Goal: Task Accomplishment & Management: Manage account settings

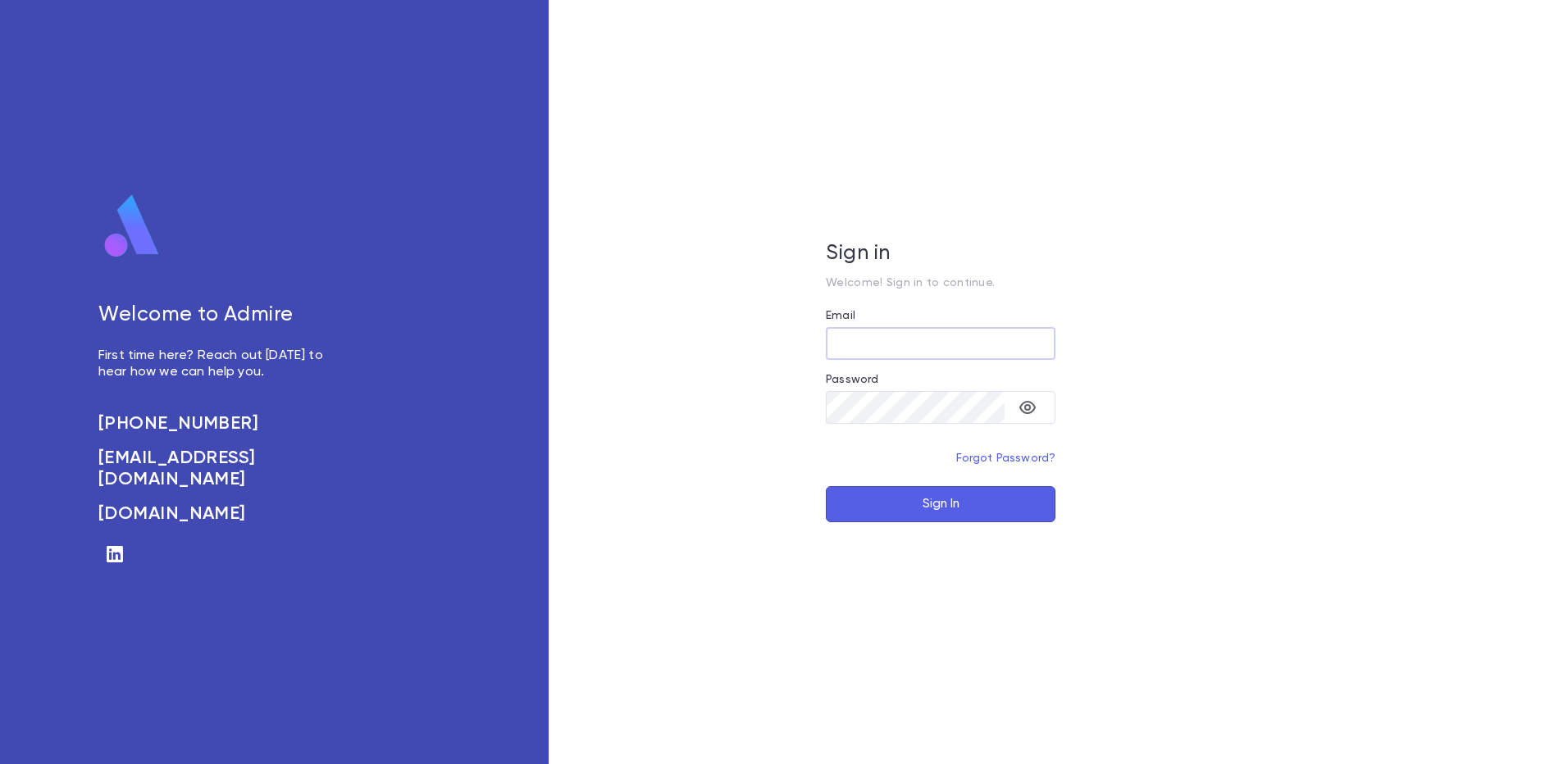
type input "**********"
click at [912, 492] on button "Sign In" at bounding box center [940, 504] width 230 height 36
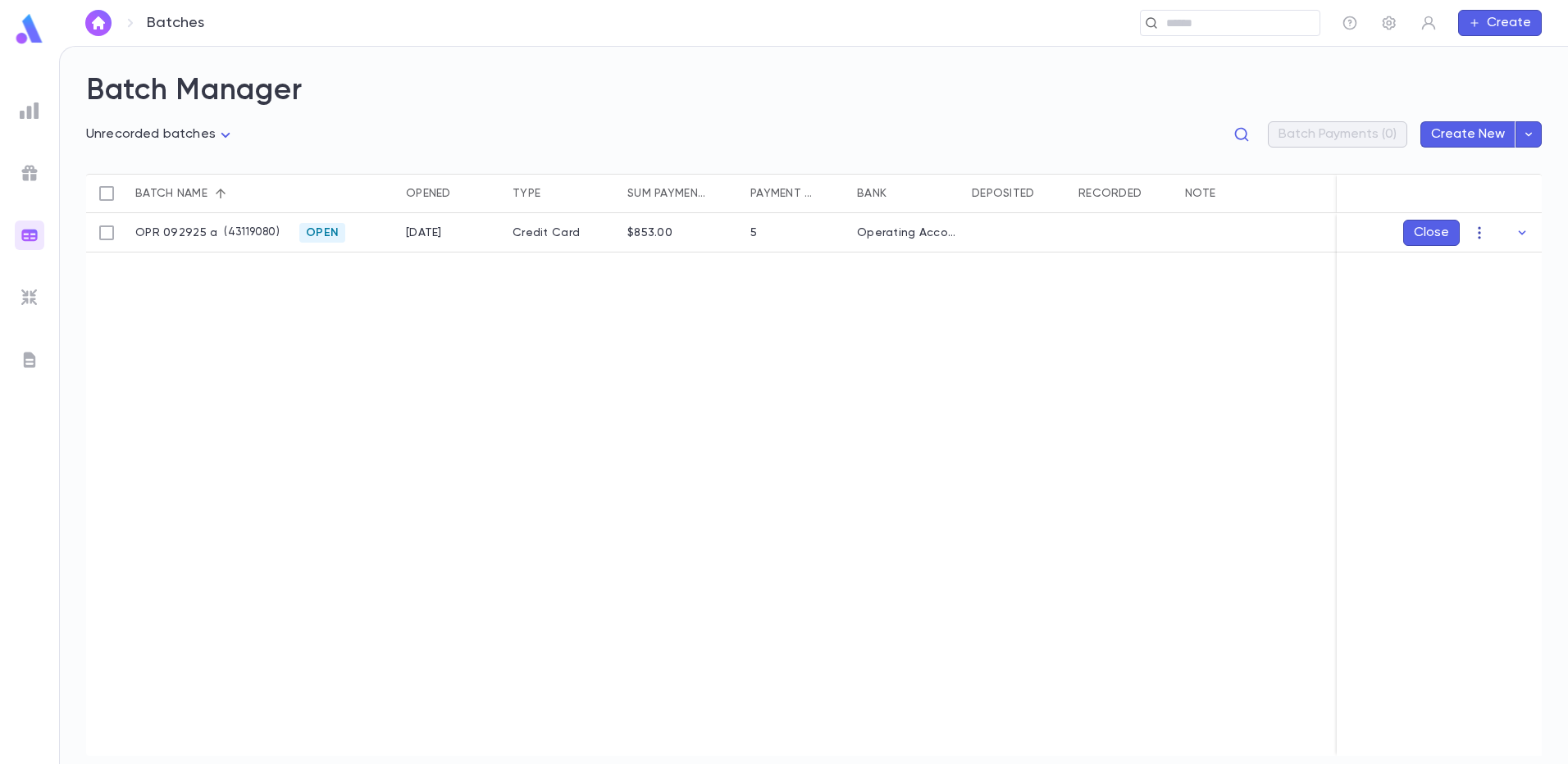
click at [1483, 226] on icon "button" at bounding box center [1478, 233] width 16 height 16
click at [1497, 282] on li "Edit" at bounding box center [1495, 291] width 124 height 26
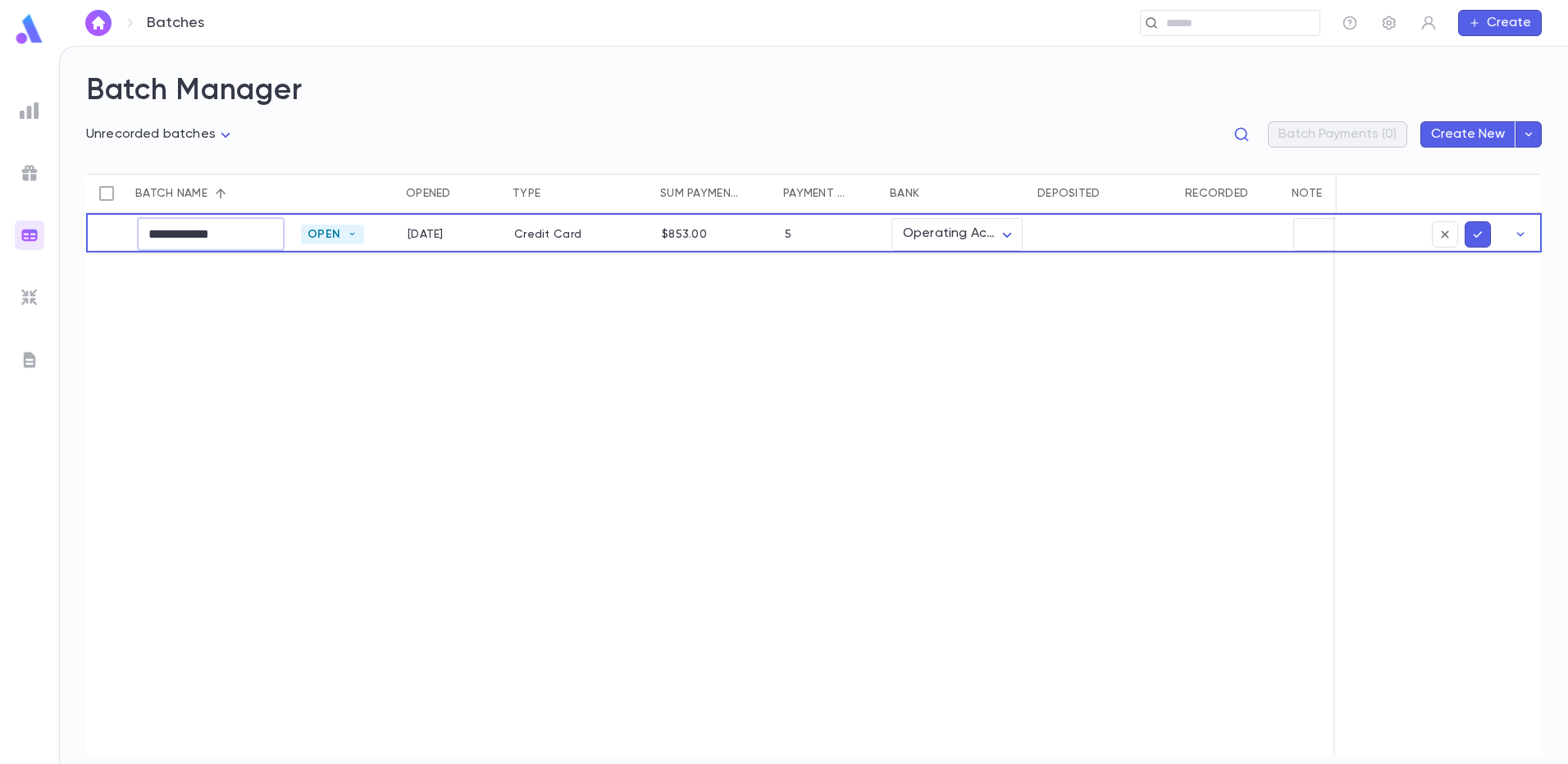
drag, startPoint x: 242, startPoint y: 241, endPoint x: 225, endPoint y: 243, distance: 17.1
click at [225, 243] on input "**********" at bounding box center [210, 234] width 148 height 32
type input "**********"
click at [1479, 237] on icon "submit" at bounding box center [1476, 234] width 14 height 16
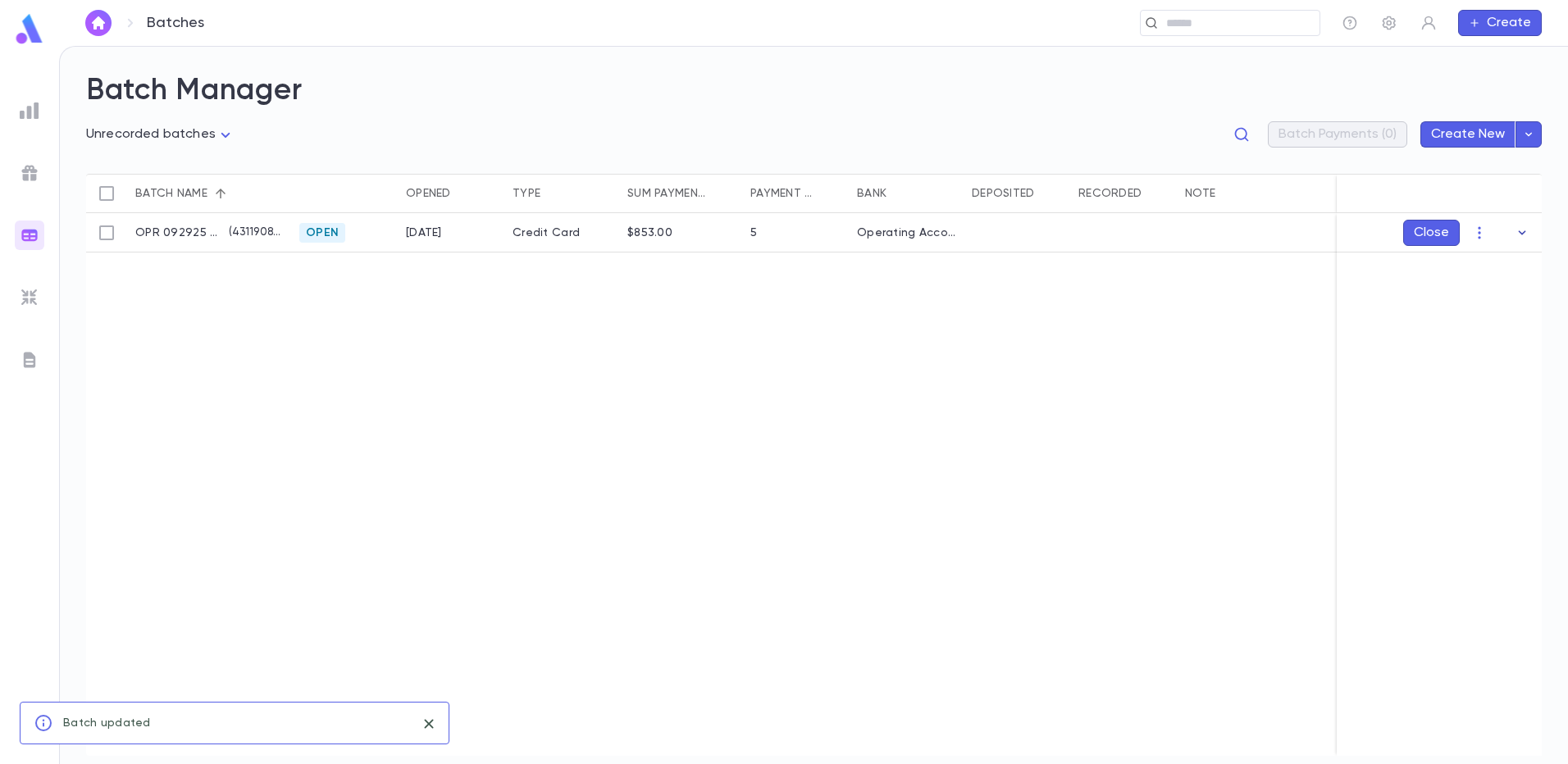
click at [1517, 234] on icon "button" at bounding box center [1521, 233] width 16 height 16
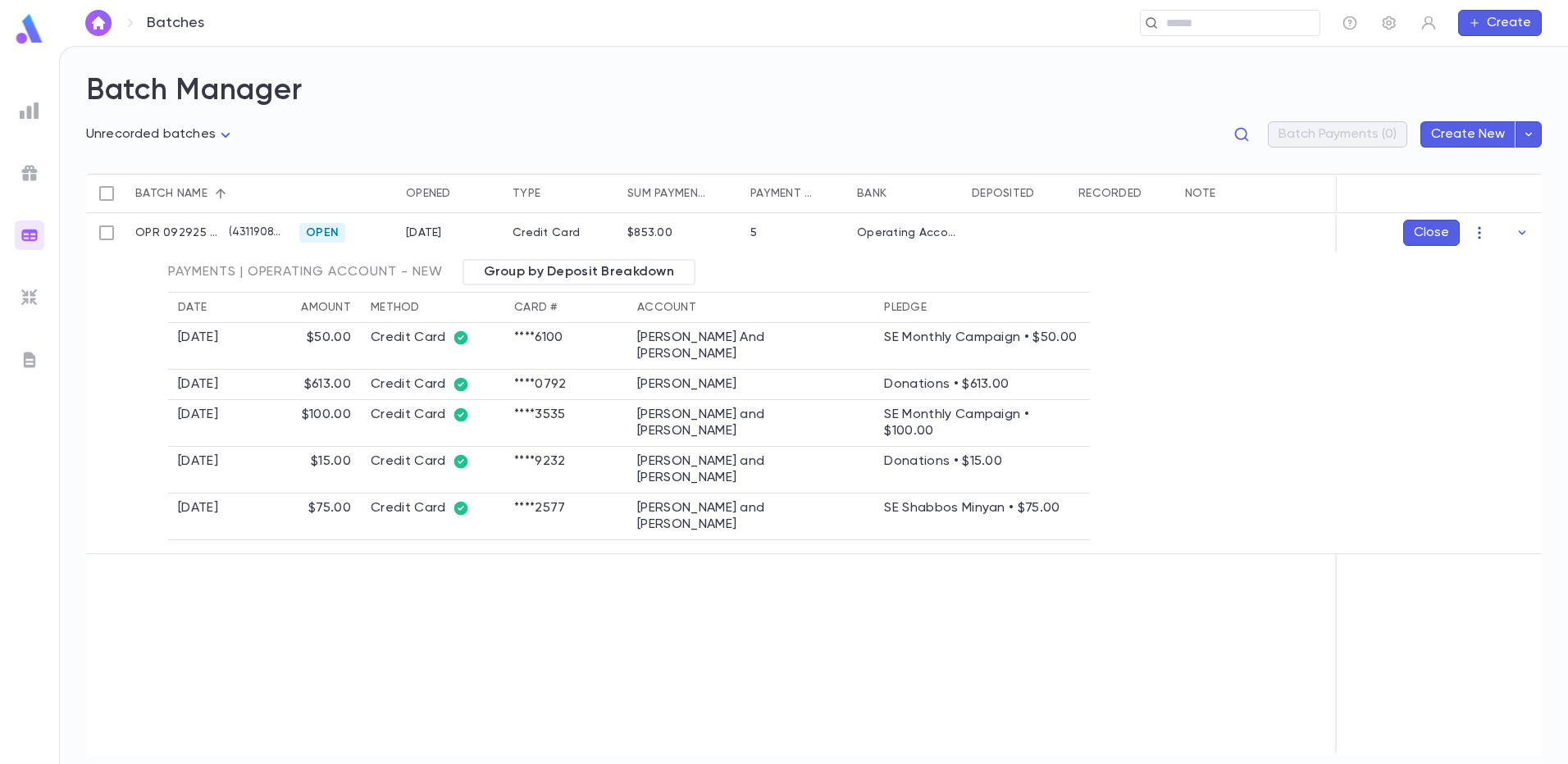
click at [1482, 233] on icon "button" at bounding box center [1478, 233] width 16 height 16
click at [1475, 265] on li "Mark Deposited" at bounding box center [1495, 265] width 124 height 26
click at [1486, 328] on icon "Choose date, selected date is Sep 30, 2025" at bounding box center [1490, 329] width 19 height 19
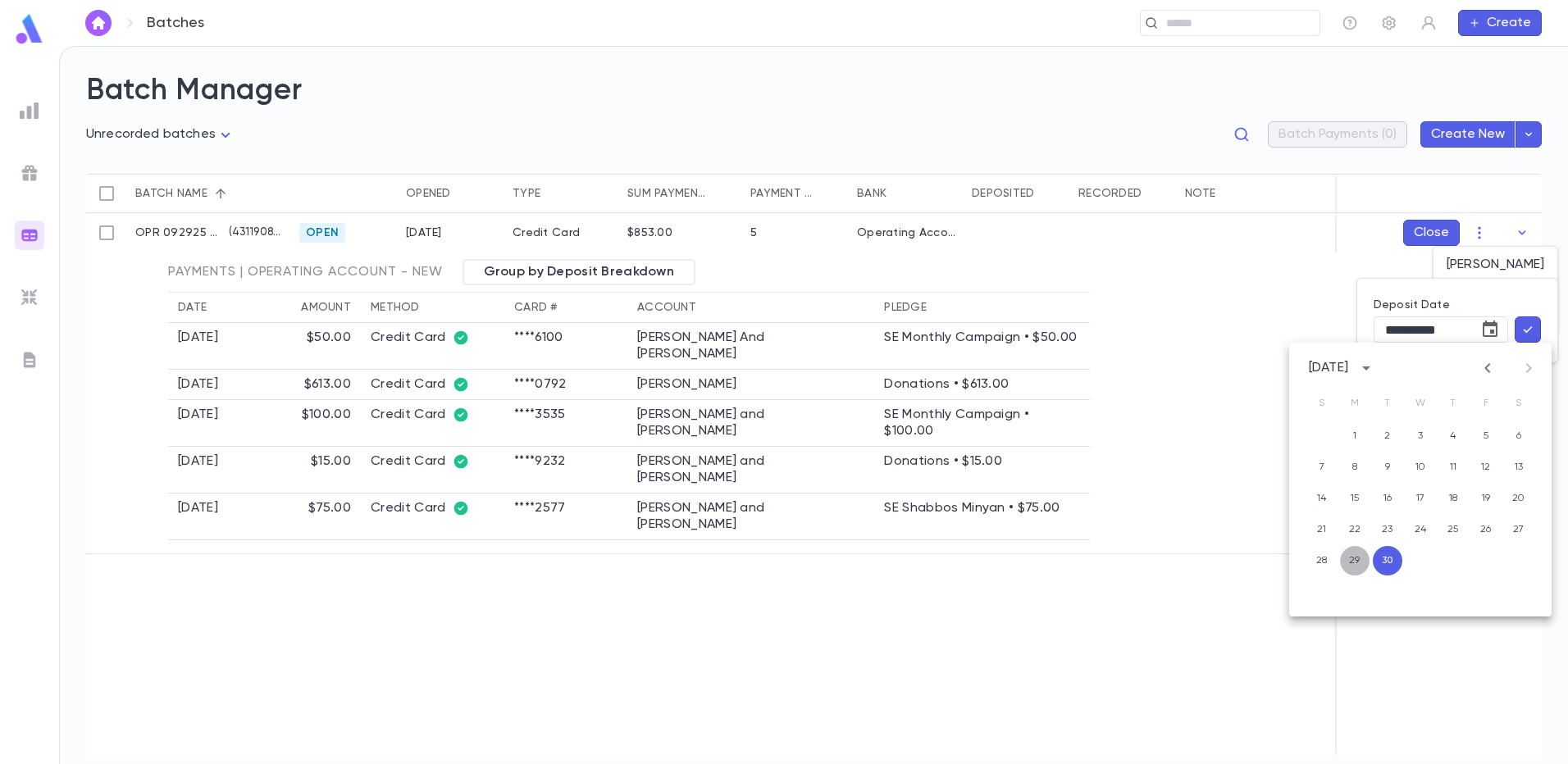
click at [1355, 564] on button "29" at bounding box center [1354, 561] width 30 height 30
type input "**********"
click at [1527, 325] on icon "button" at bounding box center [1526, 329] width 14 height 16
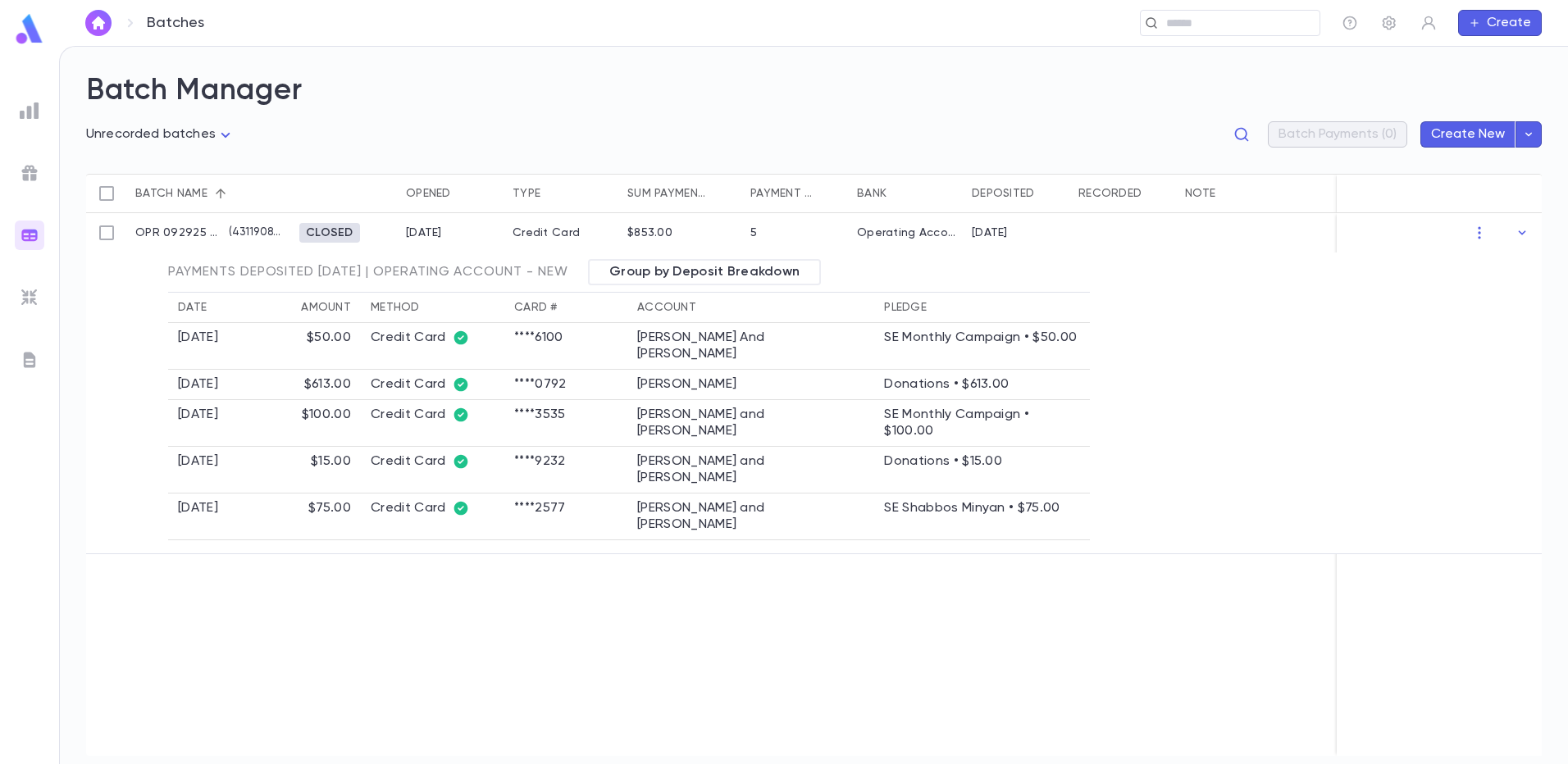
click at [19, 113] on div at bounding box center [29, 110] width 30 height 30
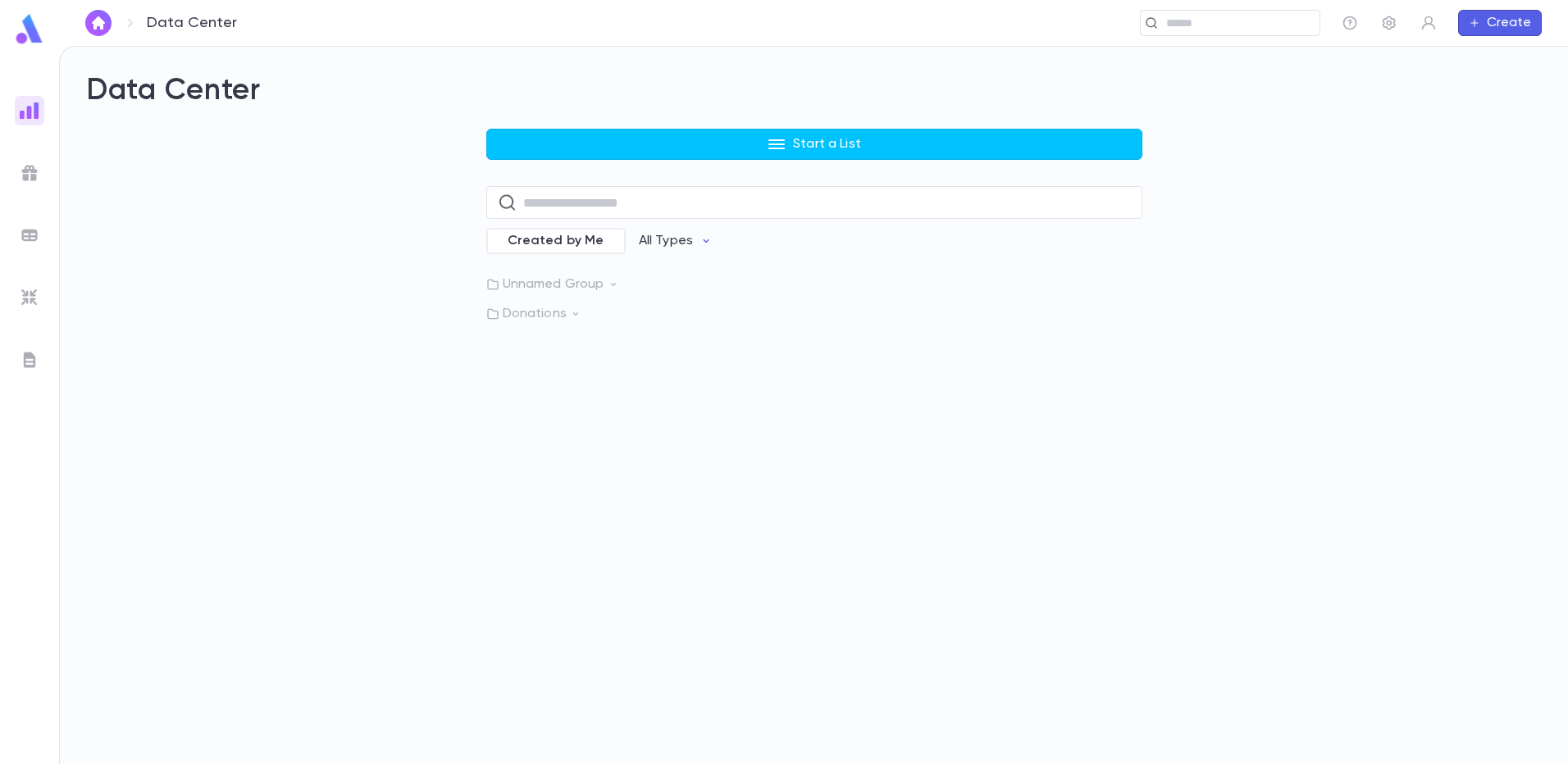
click at [861, 127] on div "Data Center Start a List ​ Created by Me All Types Unnamed Group Donations" at bounding box center [813, 198] width 1455 height 249
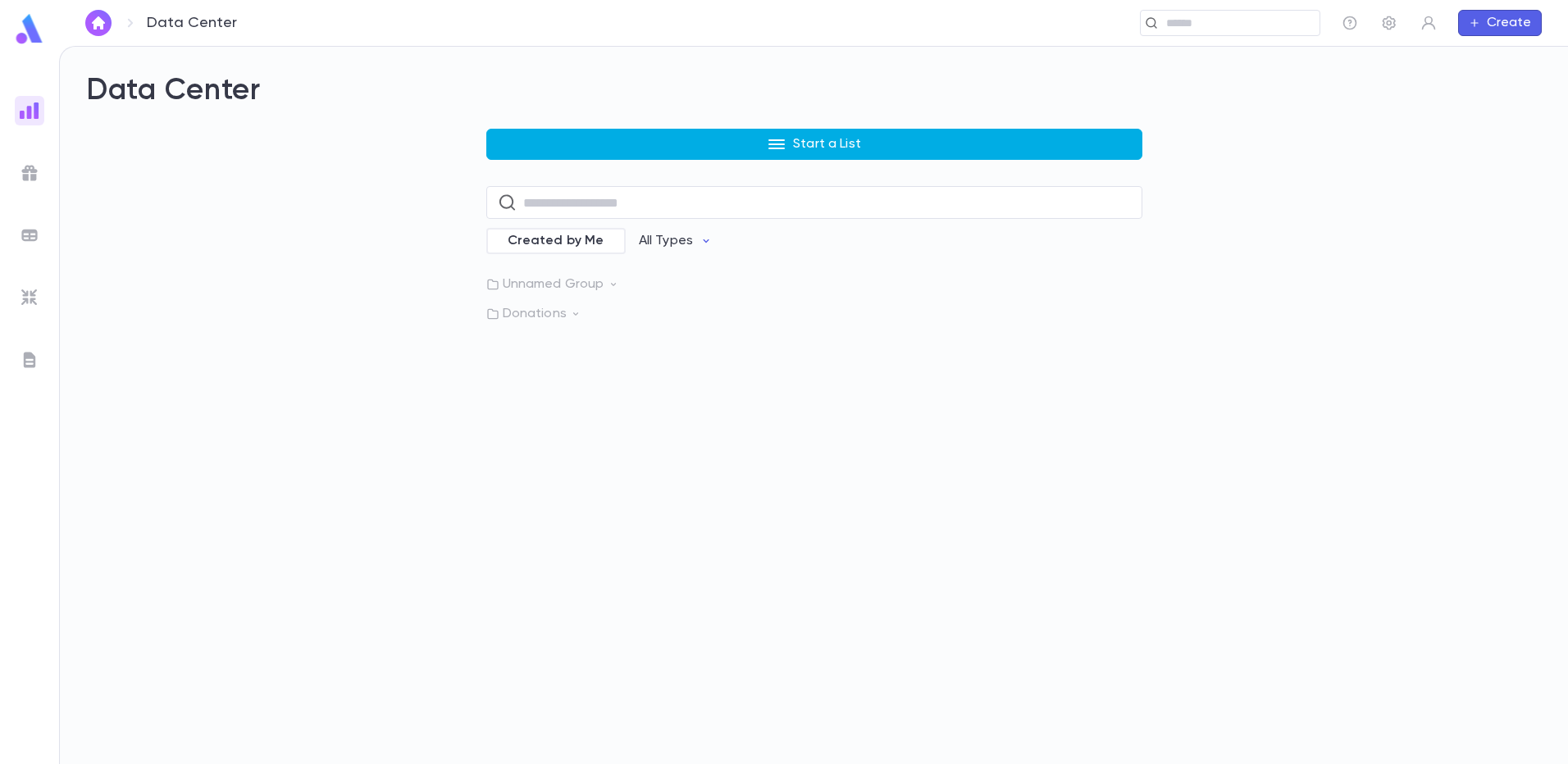
click at [860, 140] on button "Start a List" at bounding box center [814, 144] width 656 height 31
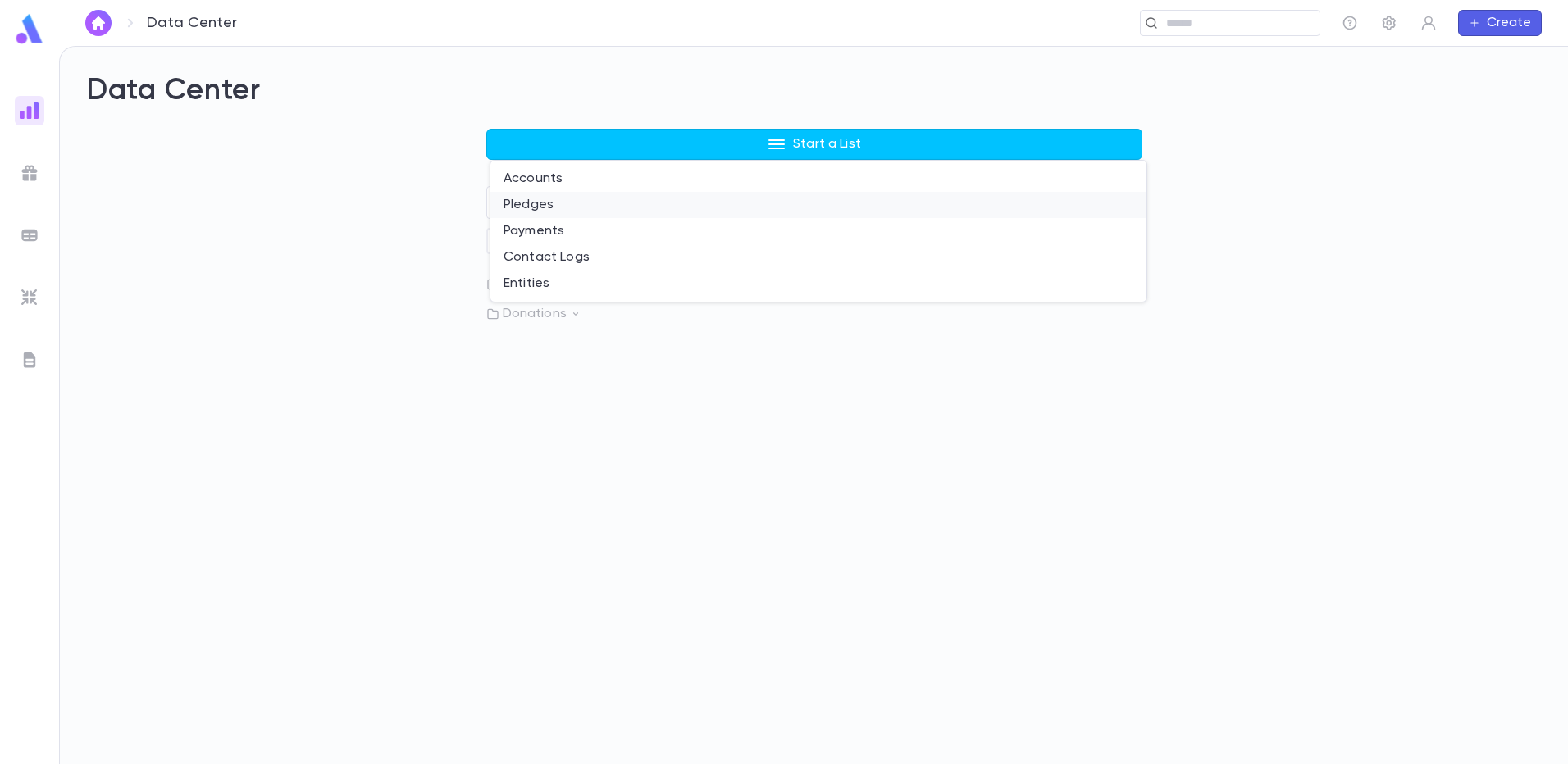
click at [650, 216] on li "Pledges" at bounding box center [818, 205] width 656 height 26
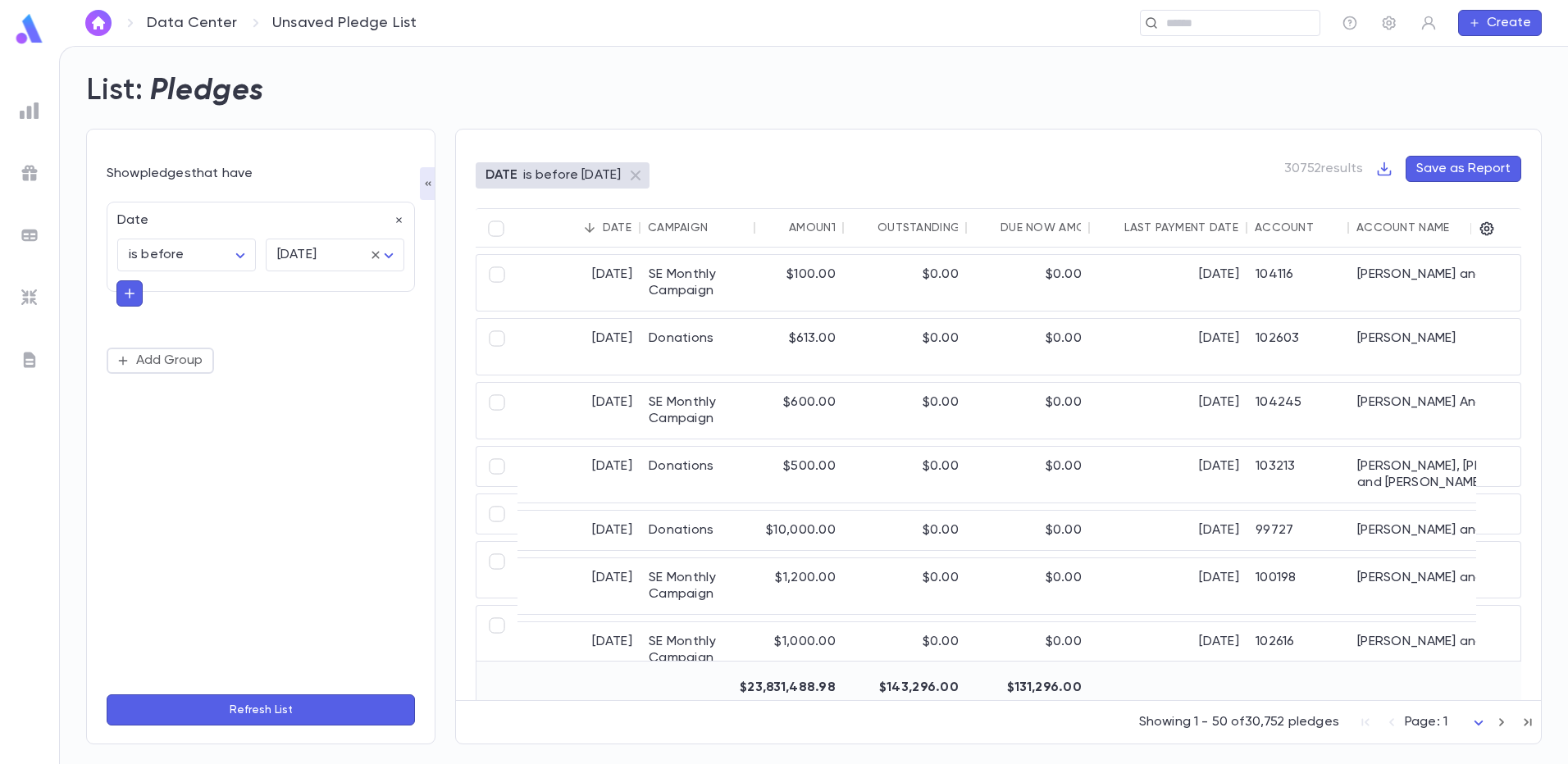
click at [130, 301] on icon "button" at bounding box center [129, 293] width 14 height 16
click at [144, 289] on input "text" at bounding box center [253, 292] width 238 height 23
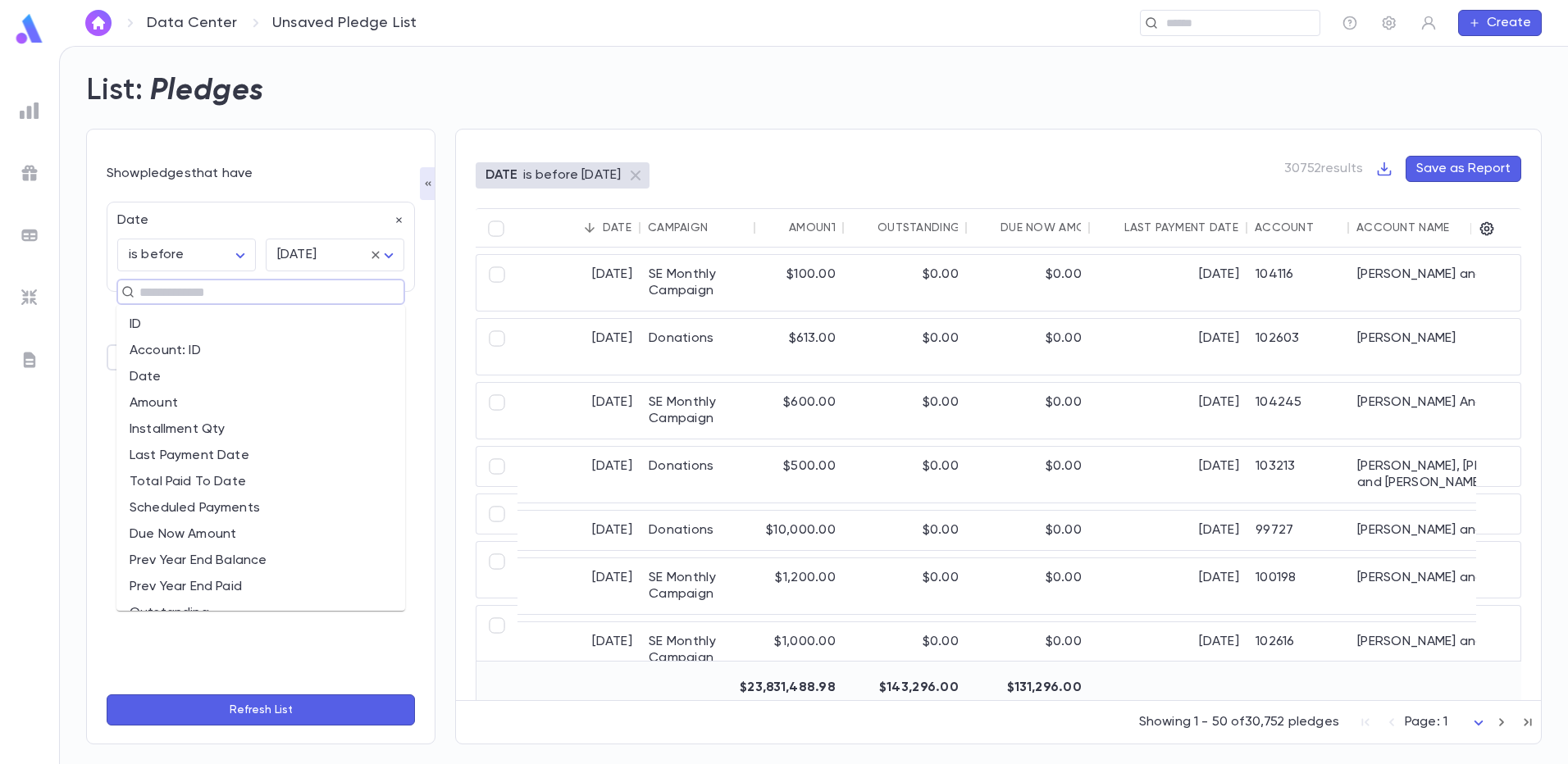
click at [164, 376] on li "Date" at bounding box center [261, 377] width 289 height 26
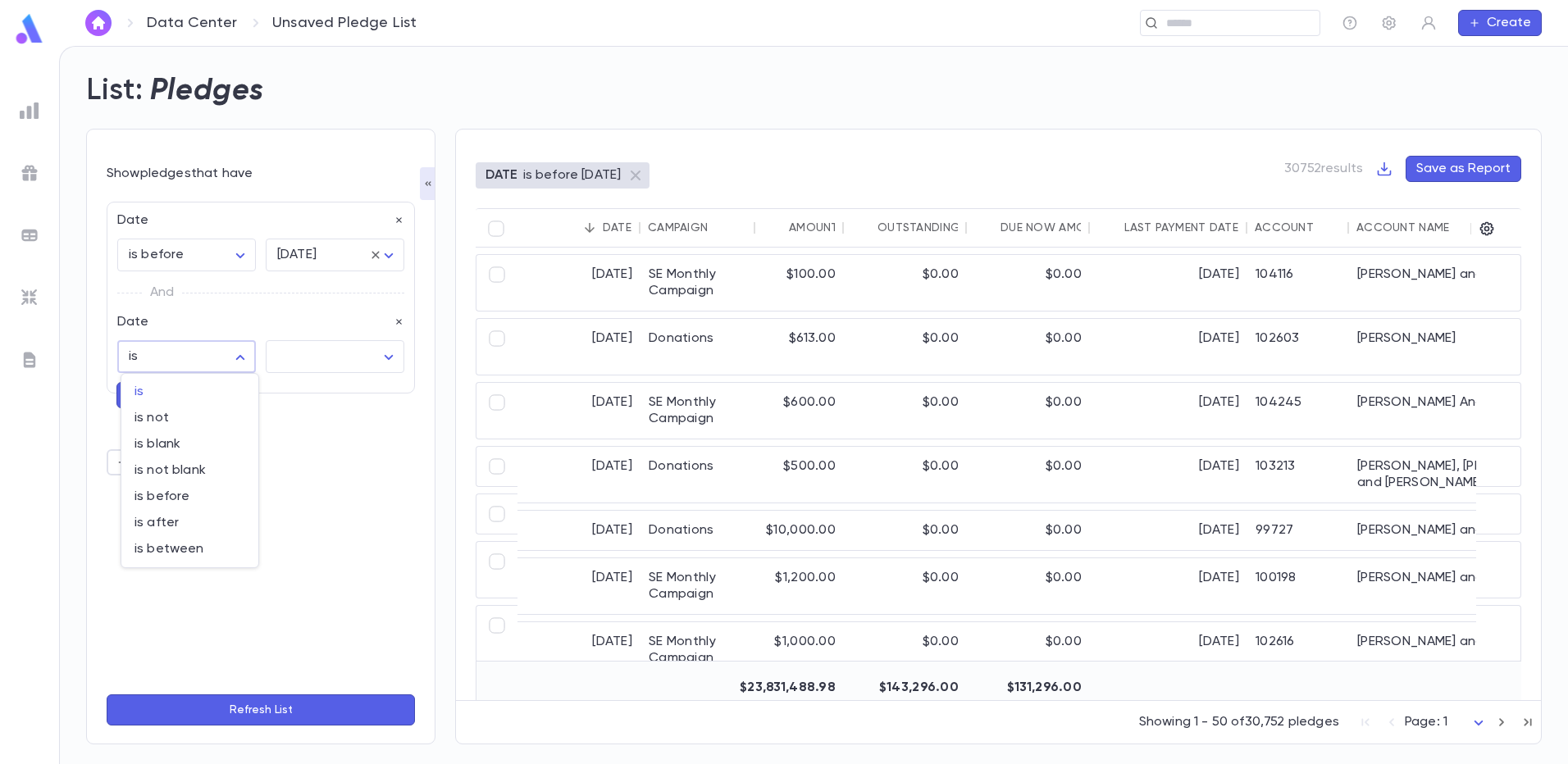
click at [245, 360] on body "Data Center Unsaved Pledge List ​ Create List: Pledges Show pledges that have D…" at bounding box center [784, 406] width 1568 height 719
click at [225, 519] on span "is after" at bounding box center [189, 523] width 111 height 16
type input "**********"
click at [388, 359] on body "**********" at bounding box center [784, 406] width 1568 height 719
click at [348, 467] on span "exact date" at bounding box center [338, 470] width 111 height 16
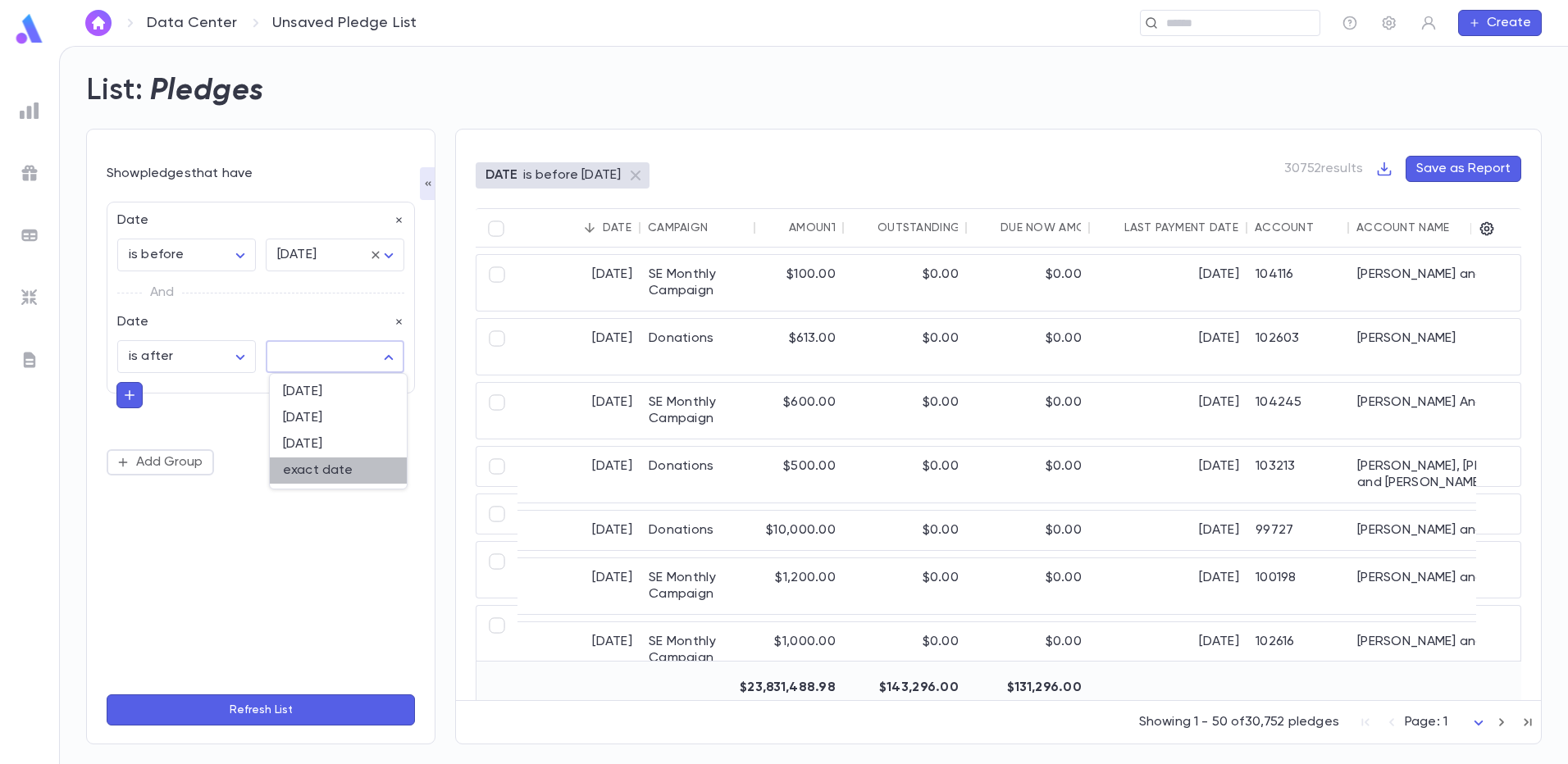
type input "*********"
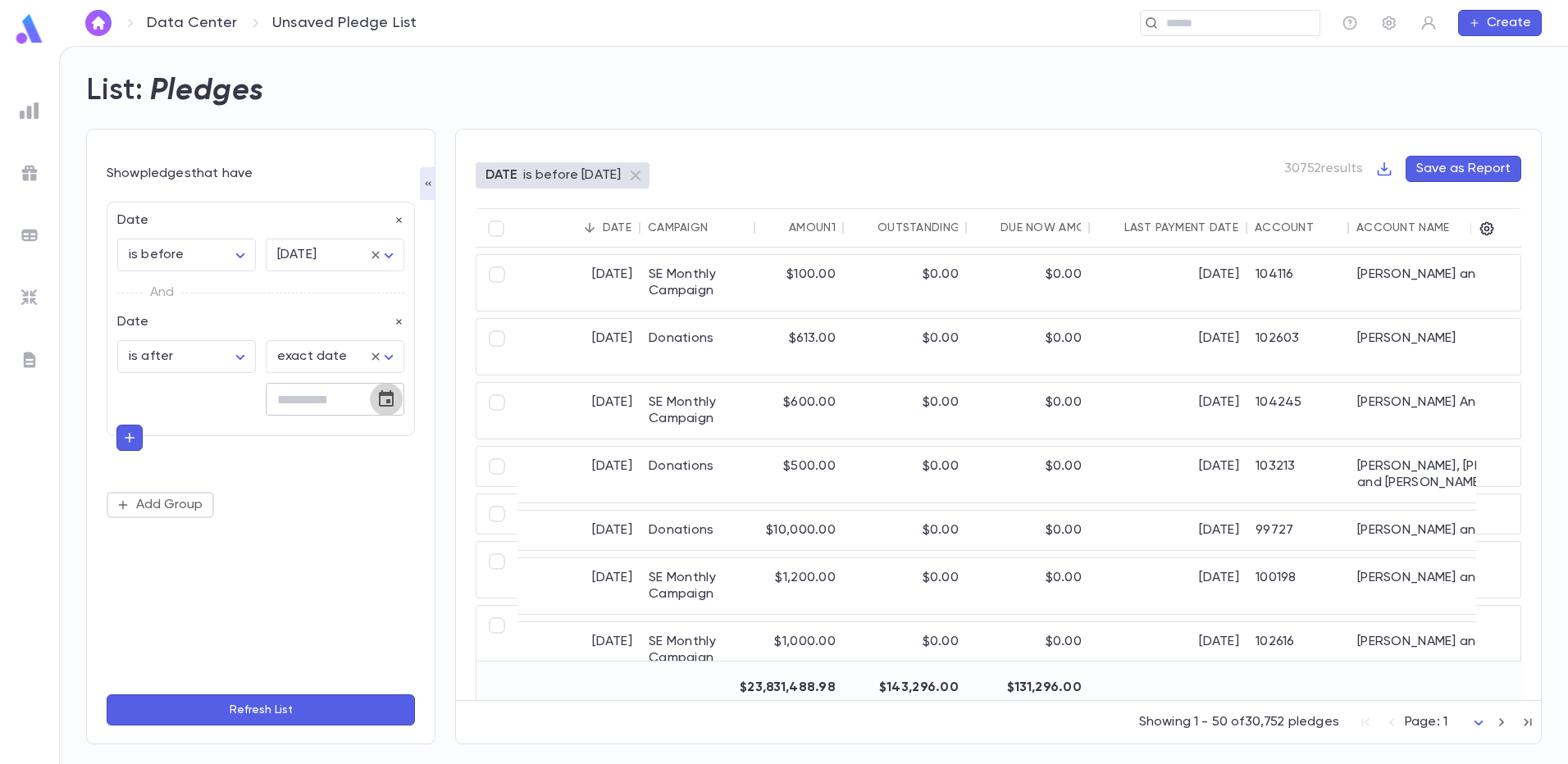
click at [394, 397] on icon "Choose date" at bounding box center [386, 399] width 19 height 19
click at [248, 511] on button "1" at bounding box center [249, 509] width 30 height 30
type input "**********"
click at [334, 707] on button "Refresh List" at bounding box center [260, 710] width 308 height 31
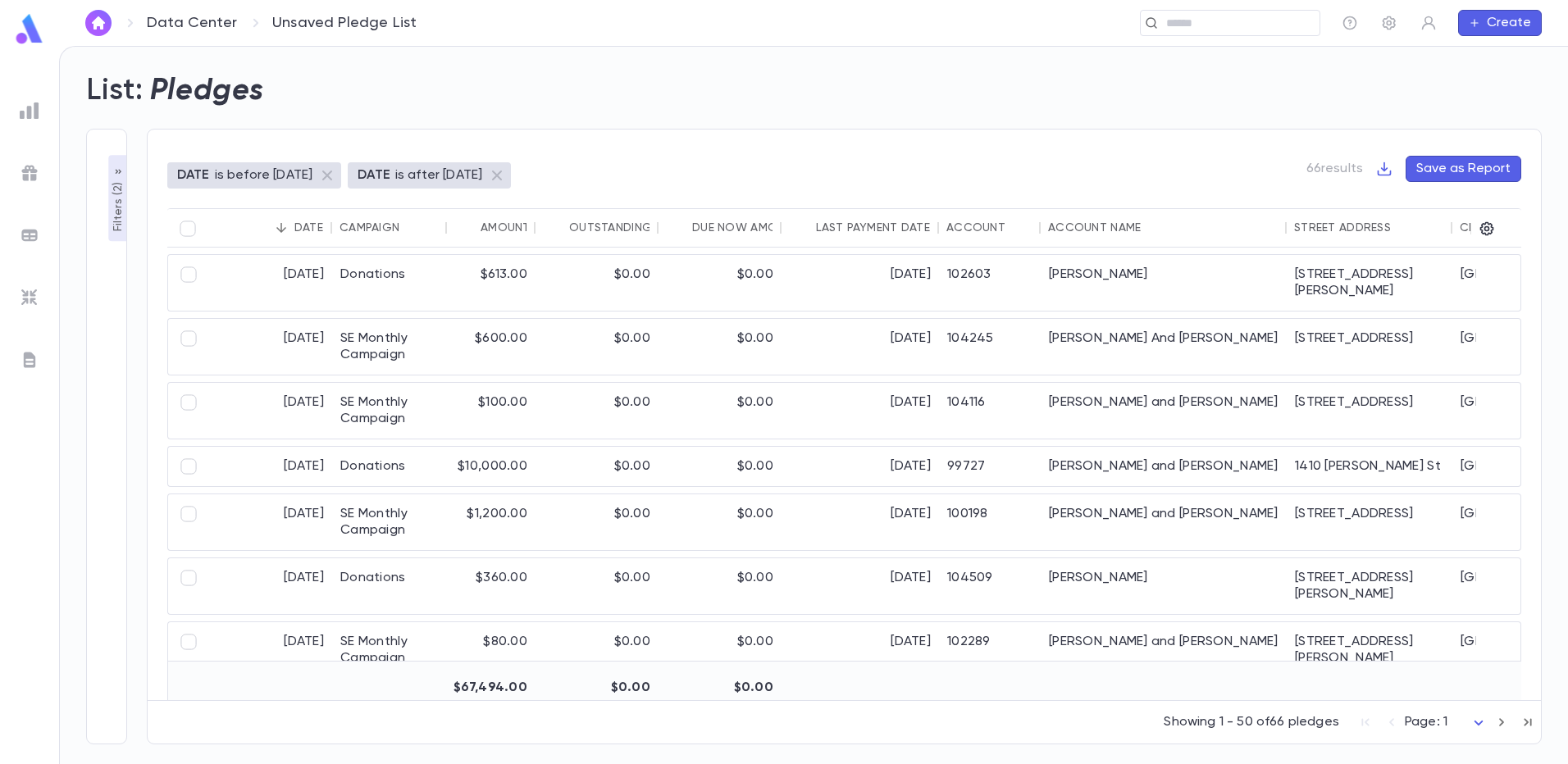
click at [120, 213] on p "Filters ( 2 )" at bounding box center [118, 205] width 16 height 53
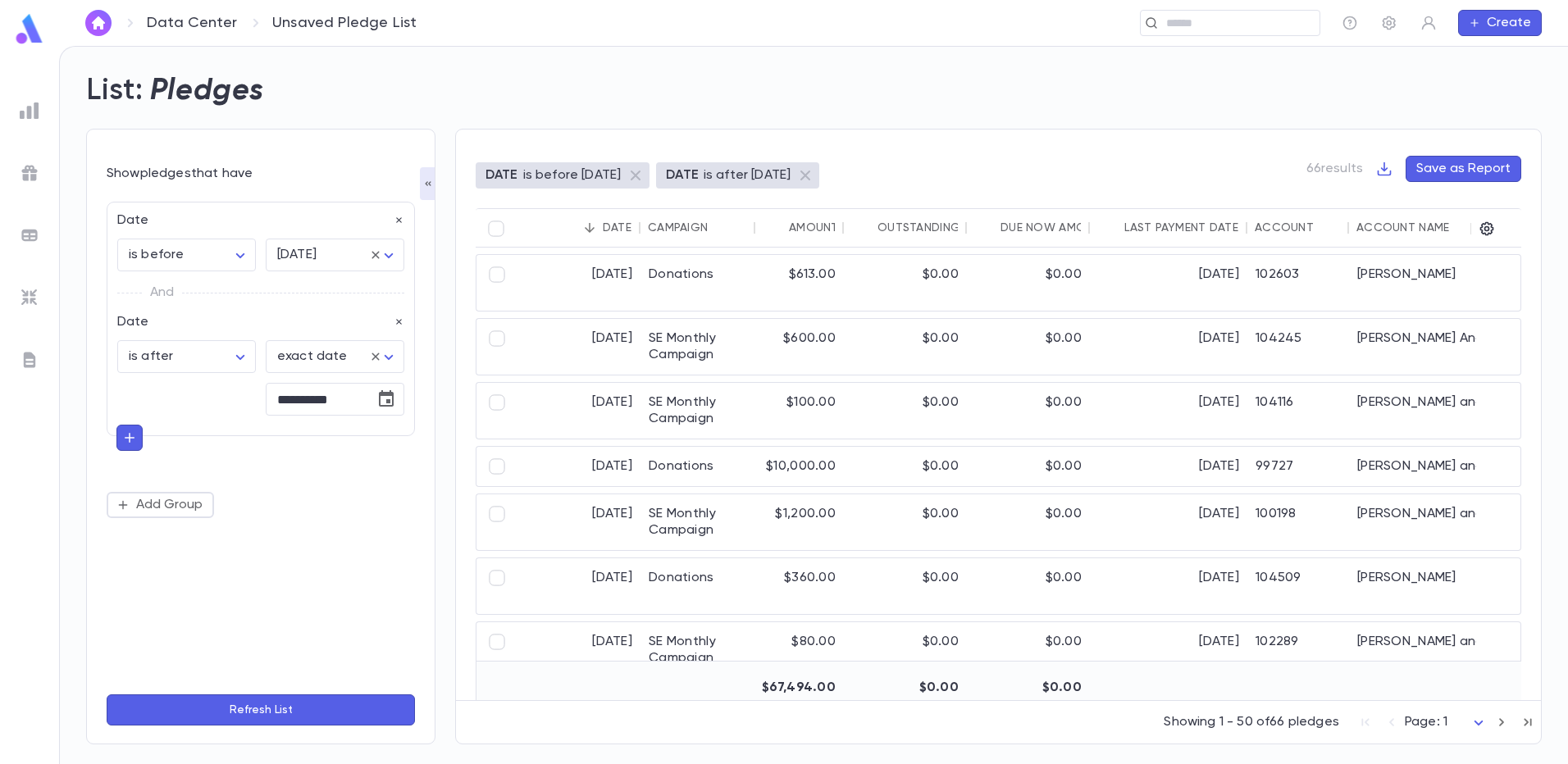
click at [134, 439] on icon "button" at bounding box center [129, 438] width 10 height 10
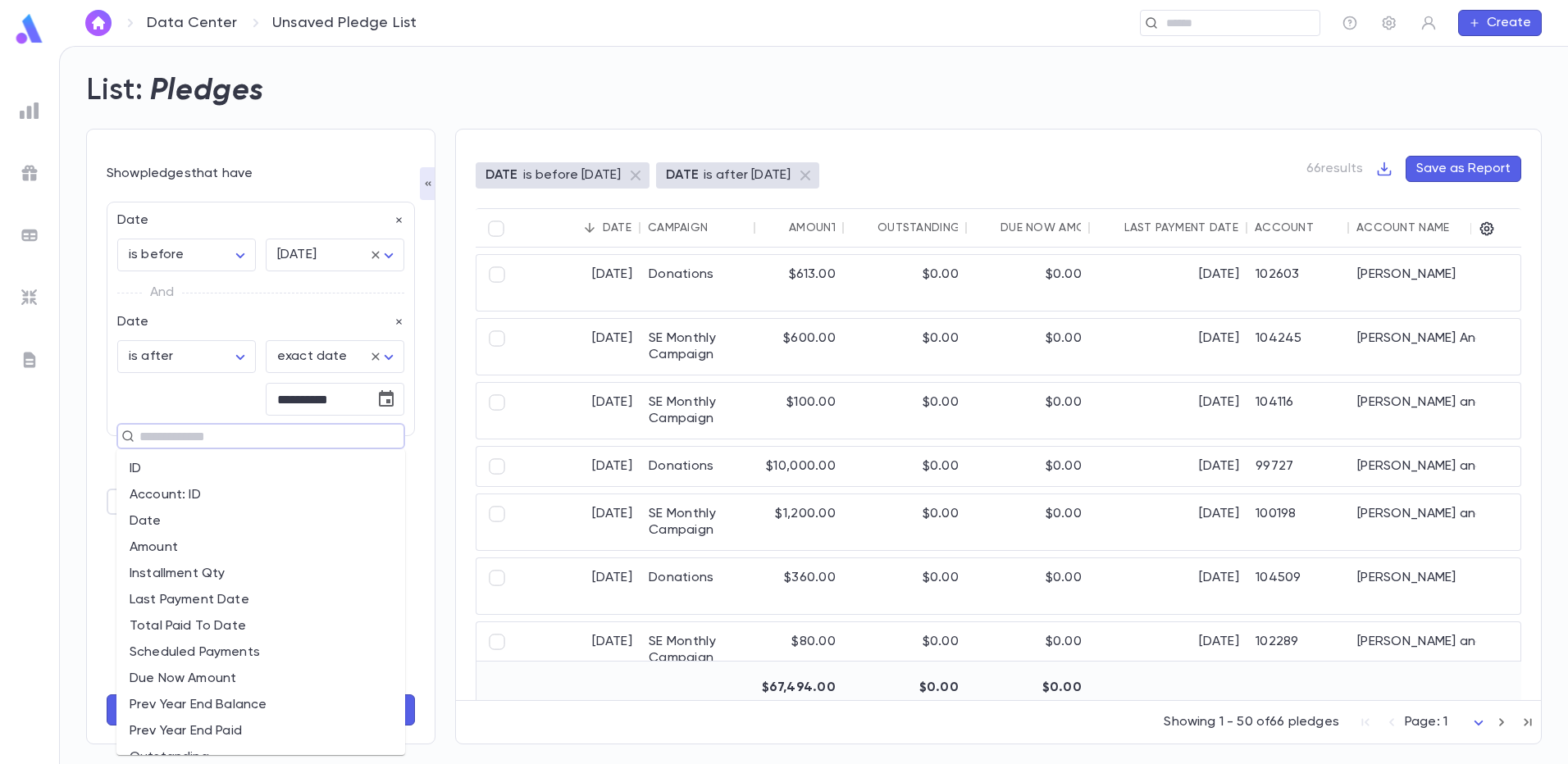
click at [136, 438] on input "text" at bounding box center [253, 437] width 238 height 23
type input "**"
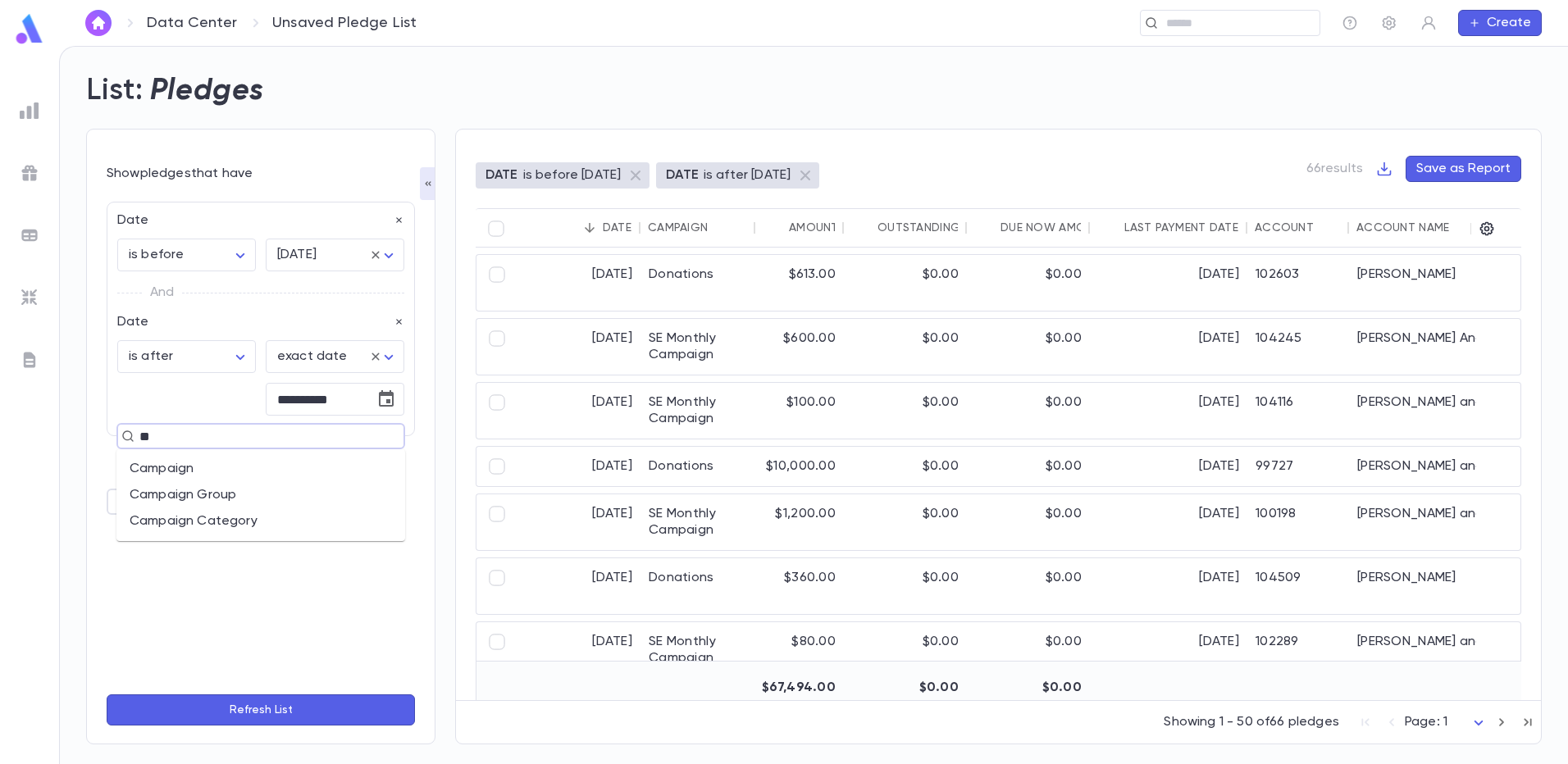
click at [154, 472] on li "Campaign" at bounding box center [261, 468] width 289 height 26
click at [321, 500] on input "text" at bounding box center [322, 501] width 99 height 31
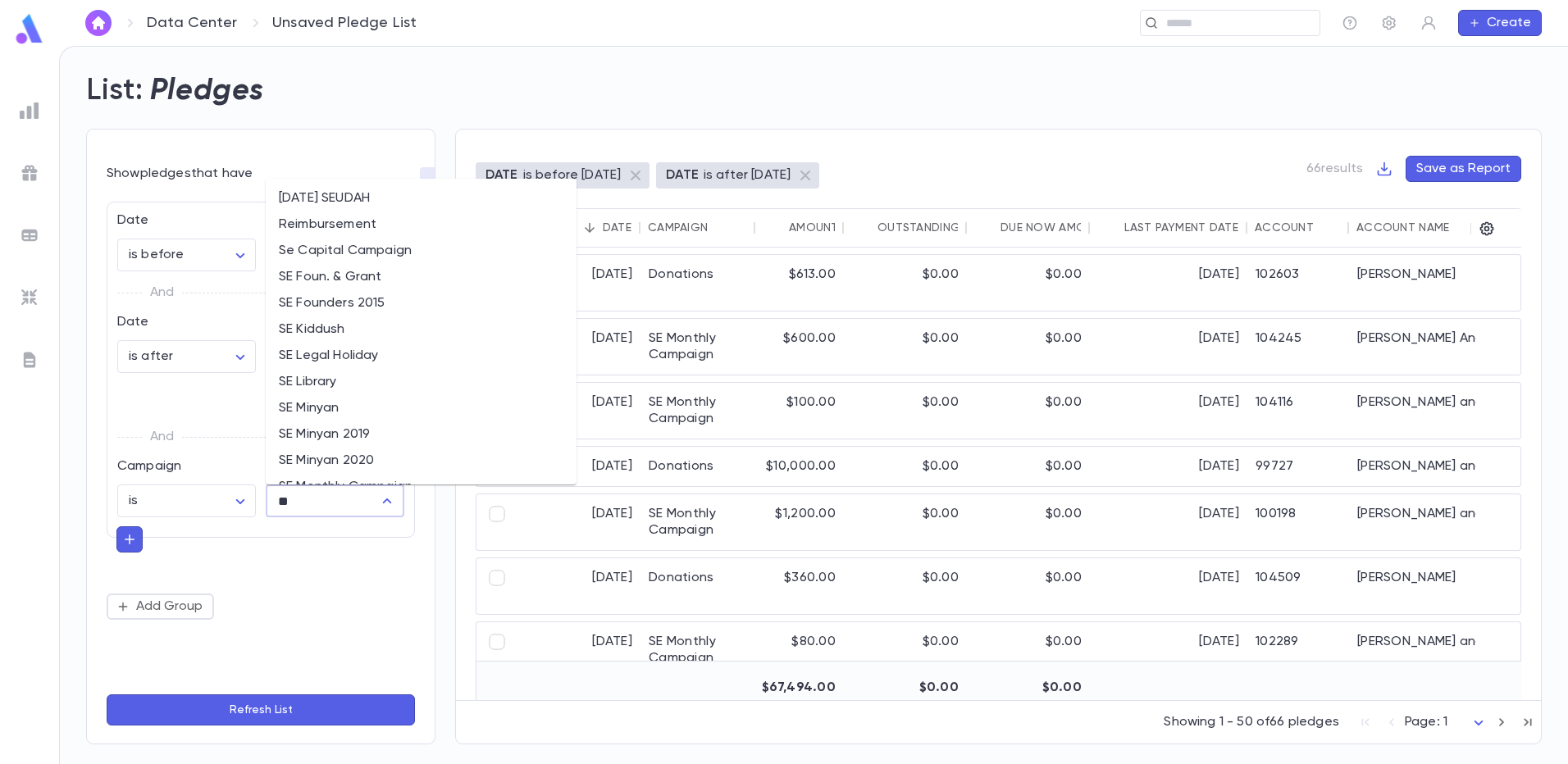
scroll to position [164, 0]
click at [346, 473] on li "SE Monthly Campaign" at bounding box center [421, 480] width 311 height 26
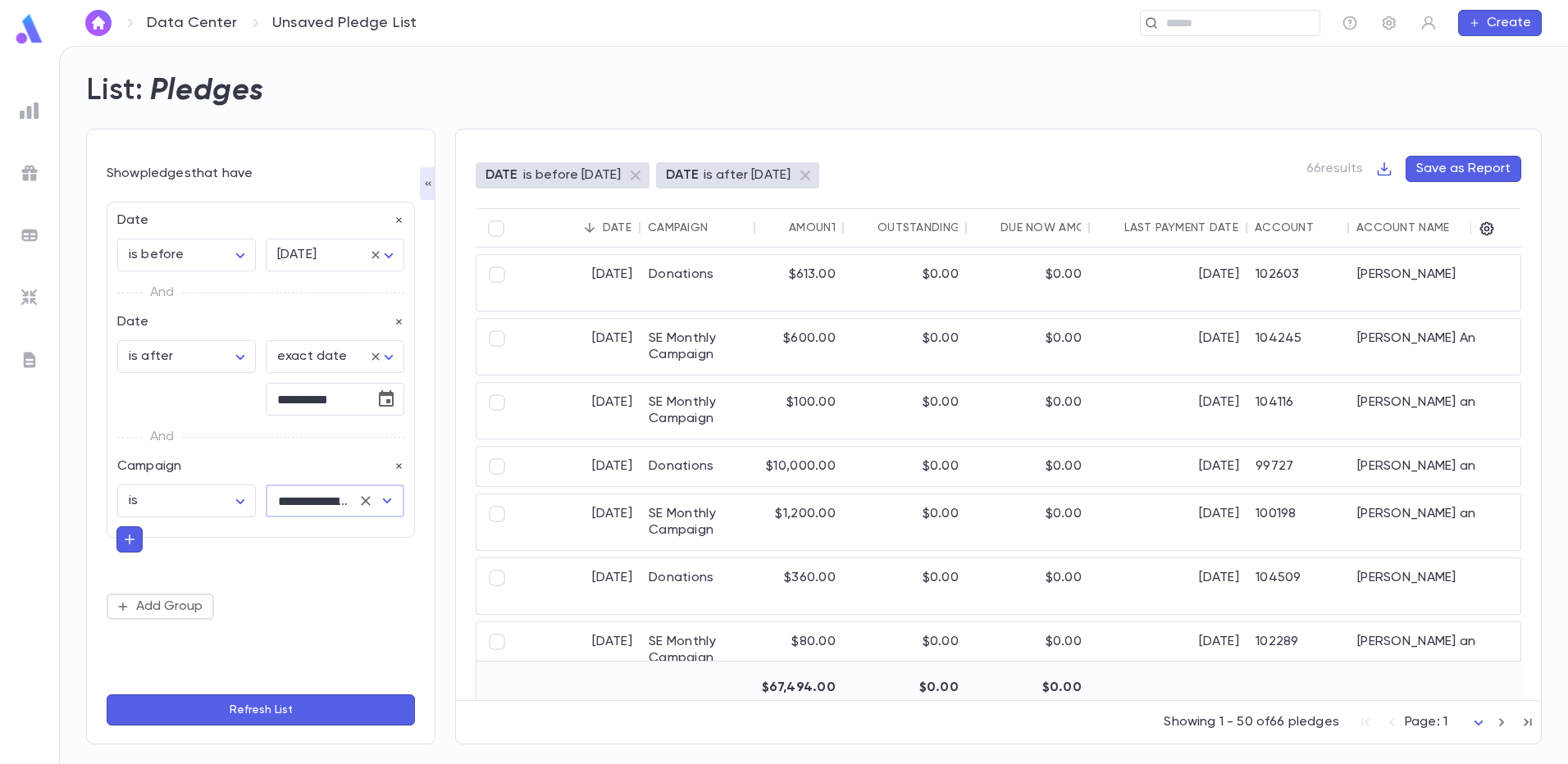
type input "**********"
click at [265, 718] on button "Refresh List" at bounding box center [260, 710] width 308 height 31
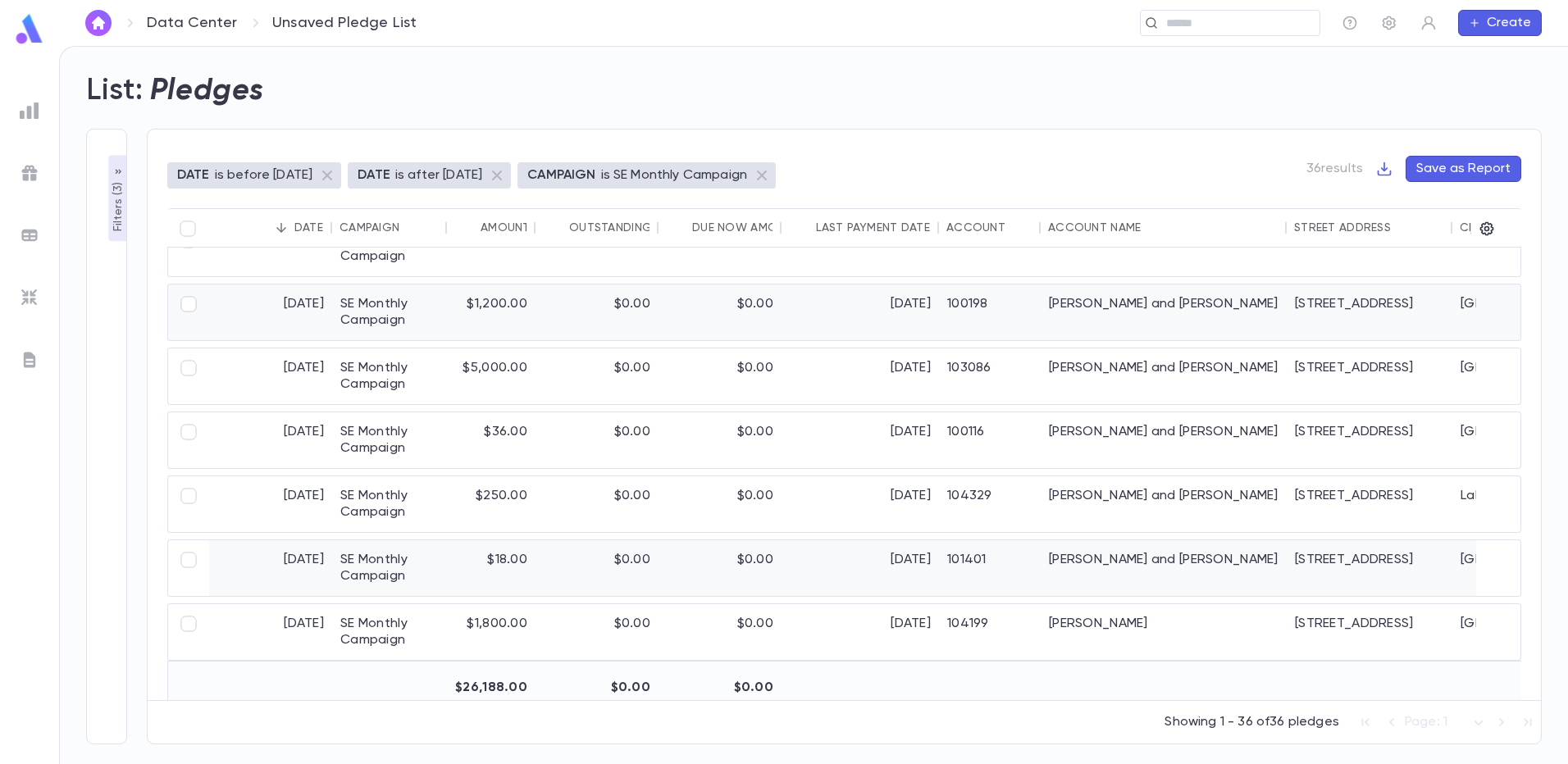
scroll to position [246, 0]
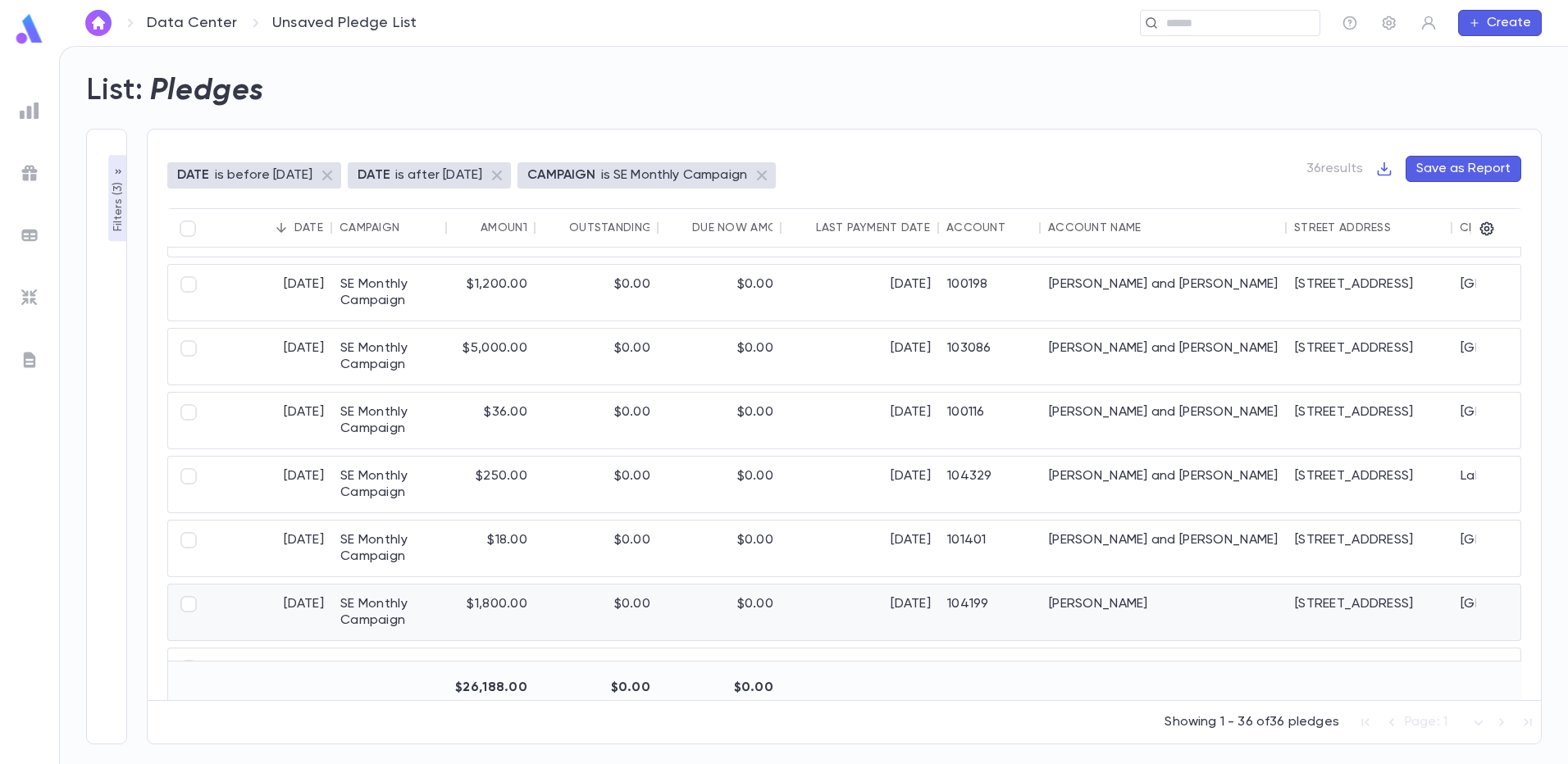
click at [504, 611] on div "$1,800.00" at bounding box center [491, 612] width 89 height 56
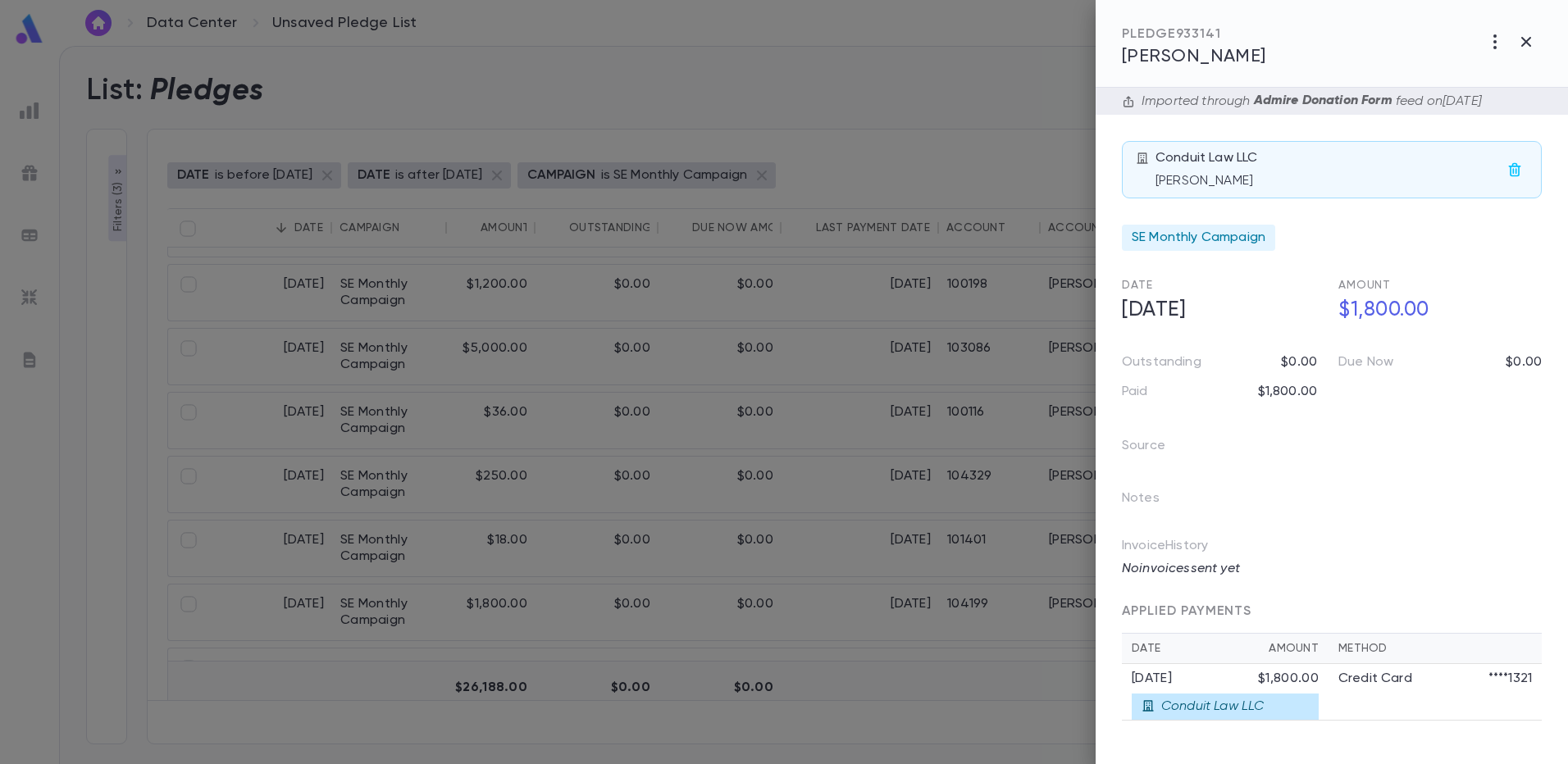
click at [1185, 58] on span "[PERSON_NAME]" at bounding box center [1193, 56] width 144 height 18
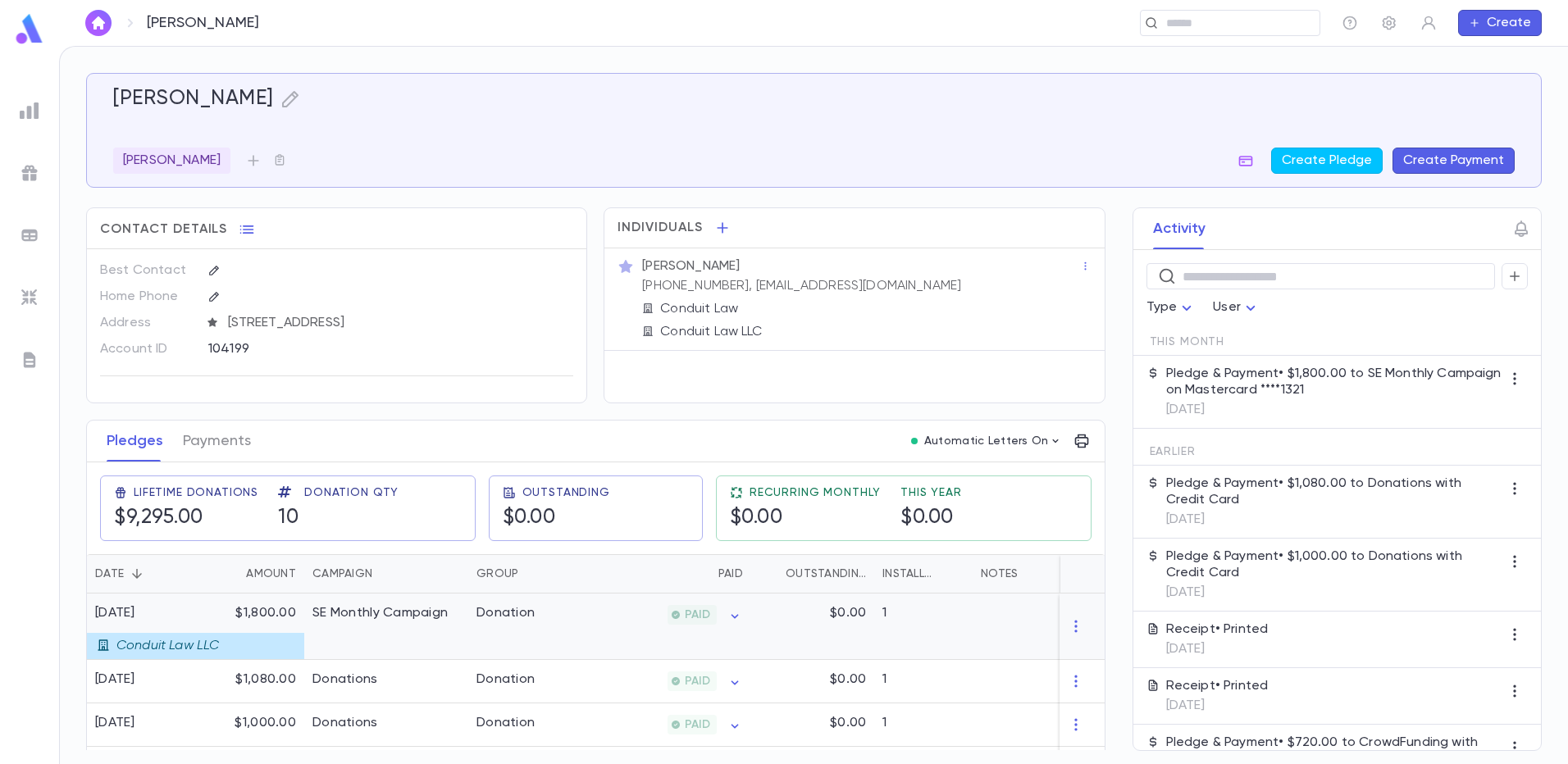
click at [178, 621] on div "[DATE]" at bounding box center [158, 613] width 127 height 16
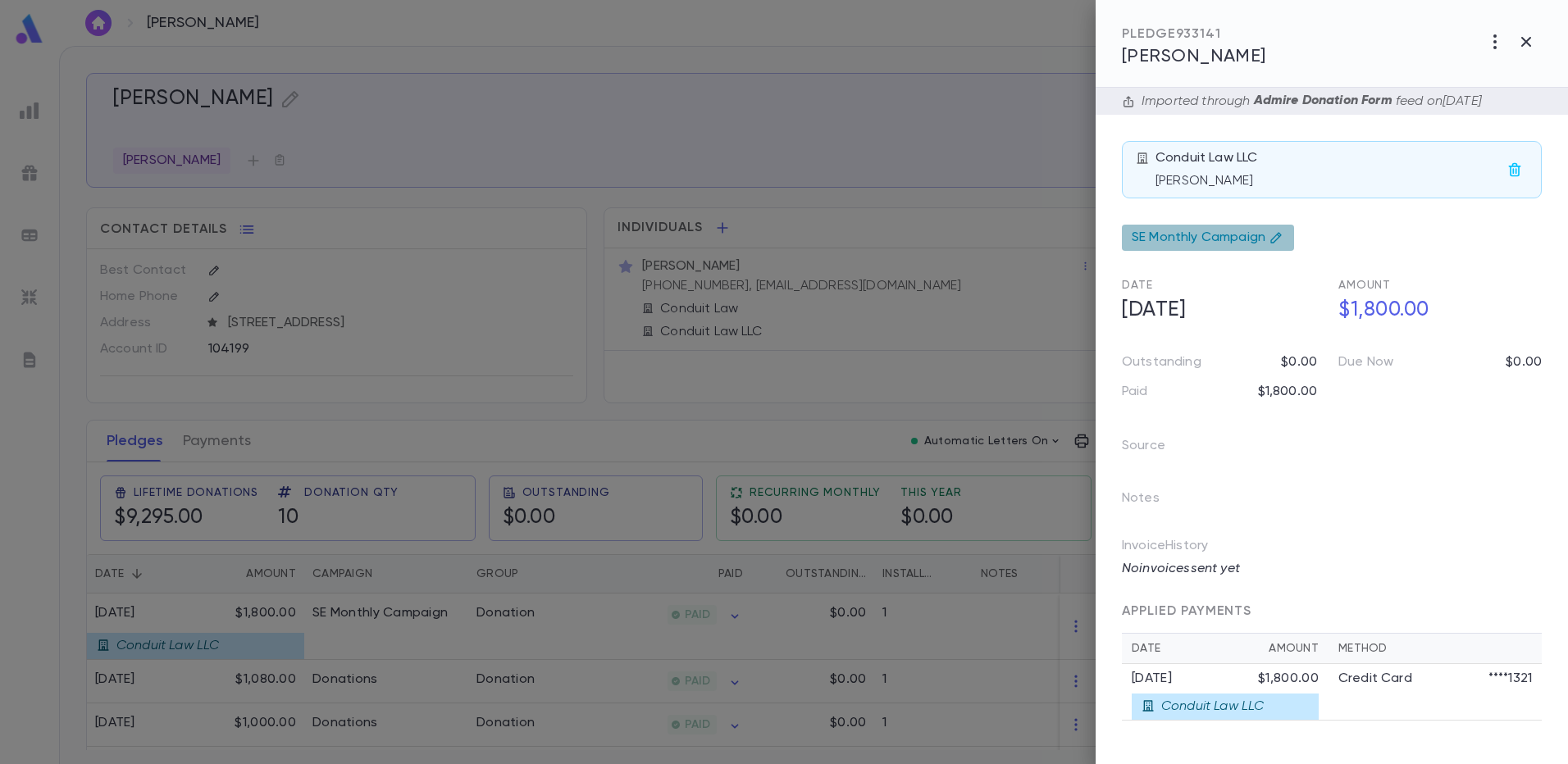
click at [1280, 242] on icon at bounding box center [1275, 238] width 14 height 14
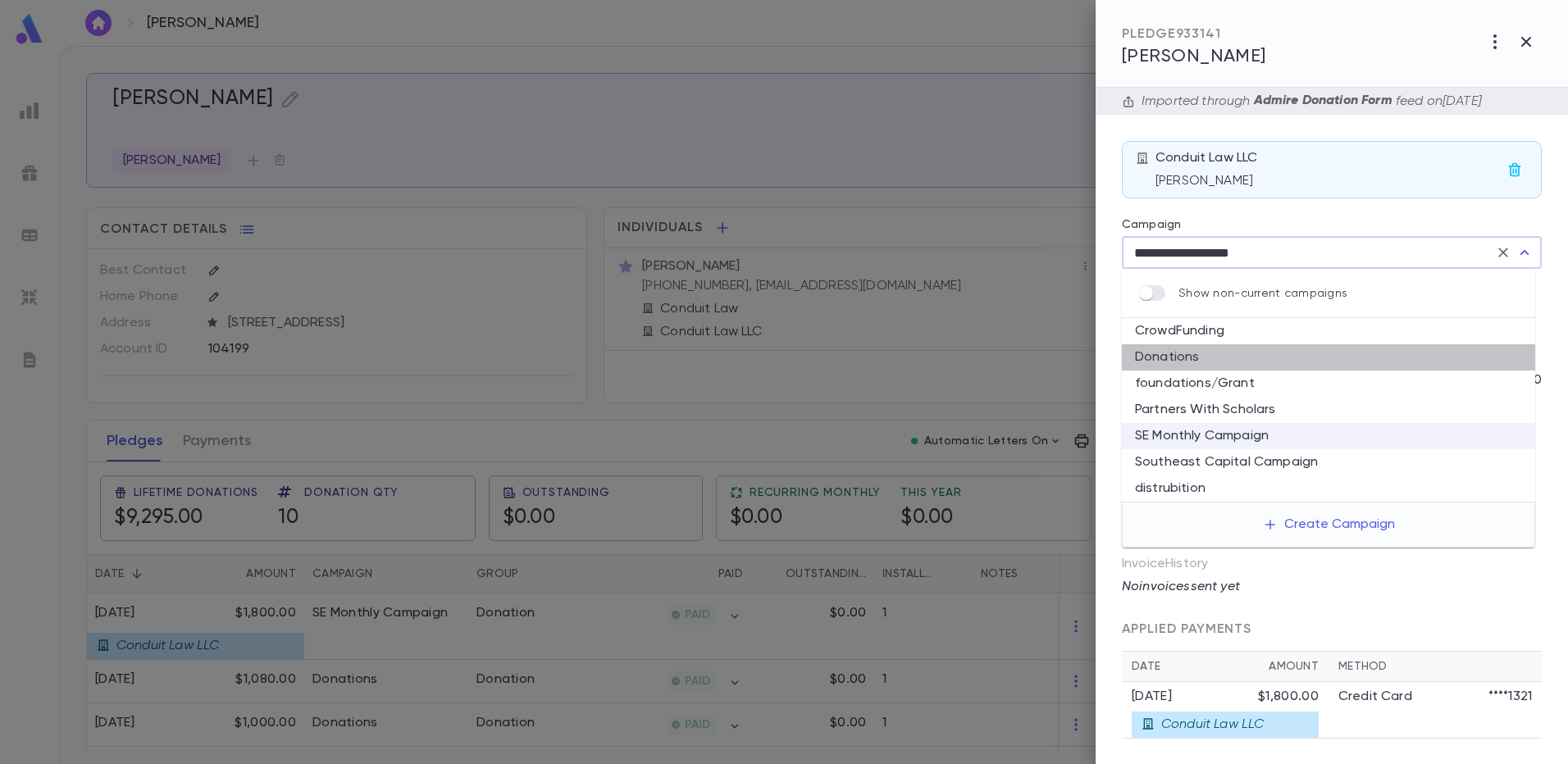
click at [1222, 353] on li "Donations" at bounding box center [1329, 357] width 413 height 26
type input "*********"
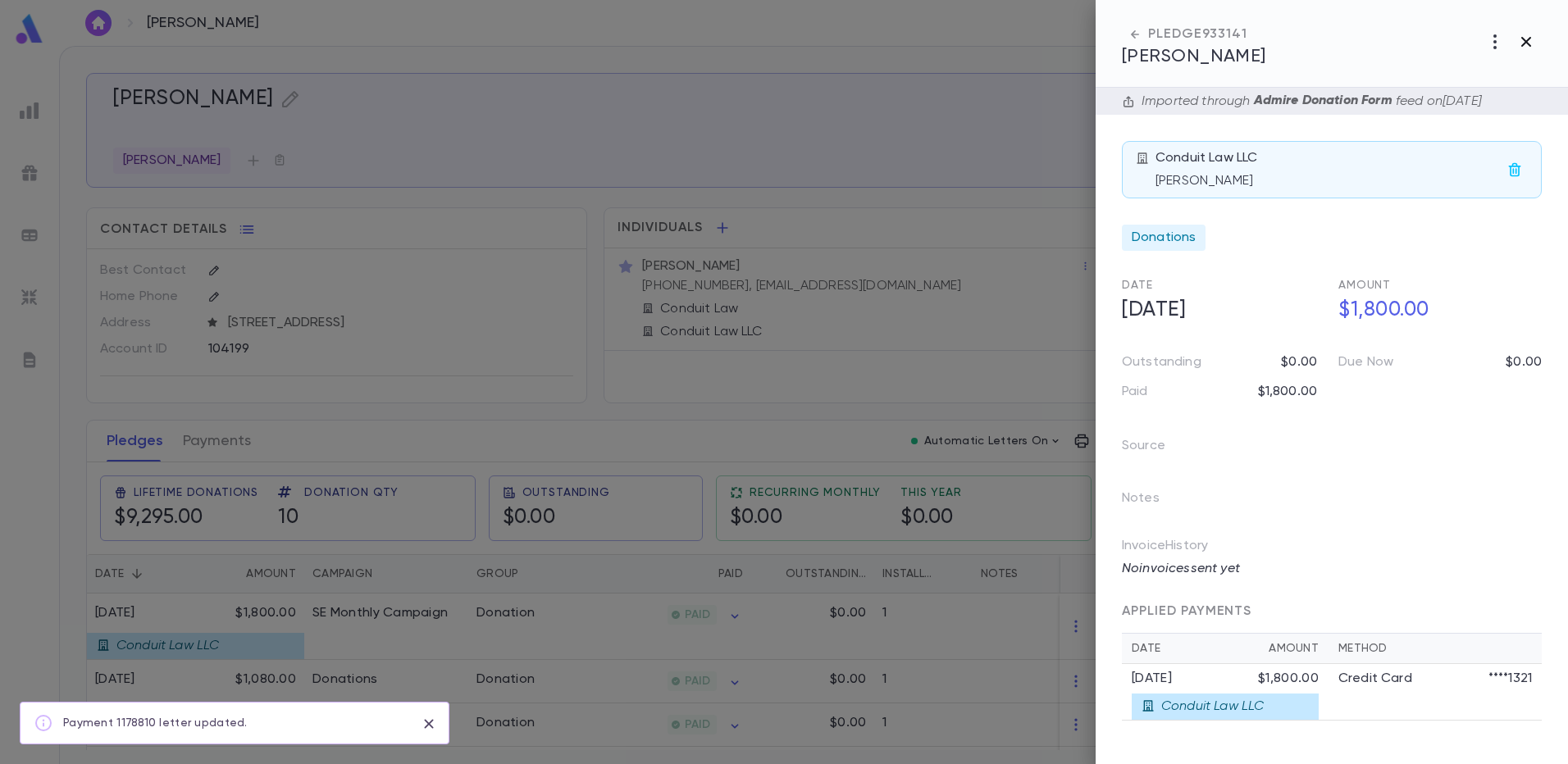
click at [1529, 37] on icon "button" at bounding box center [1526, 42] width 10 height 10
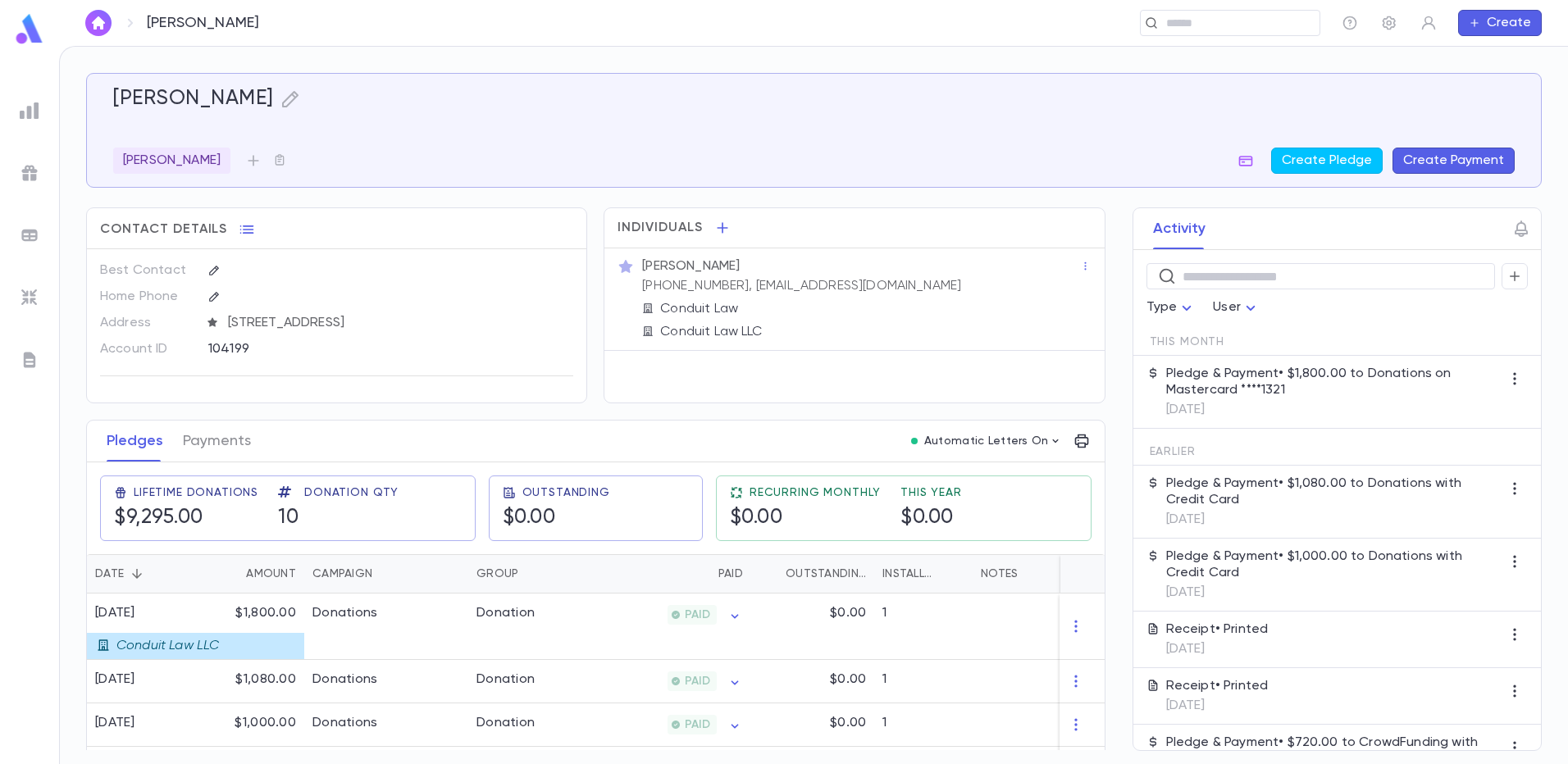
click at [34, 292] on img at bounding box center [29, 297] width 19 height 19
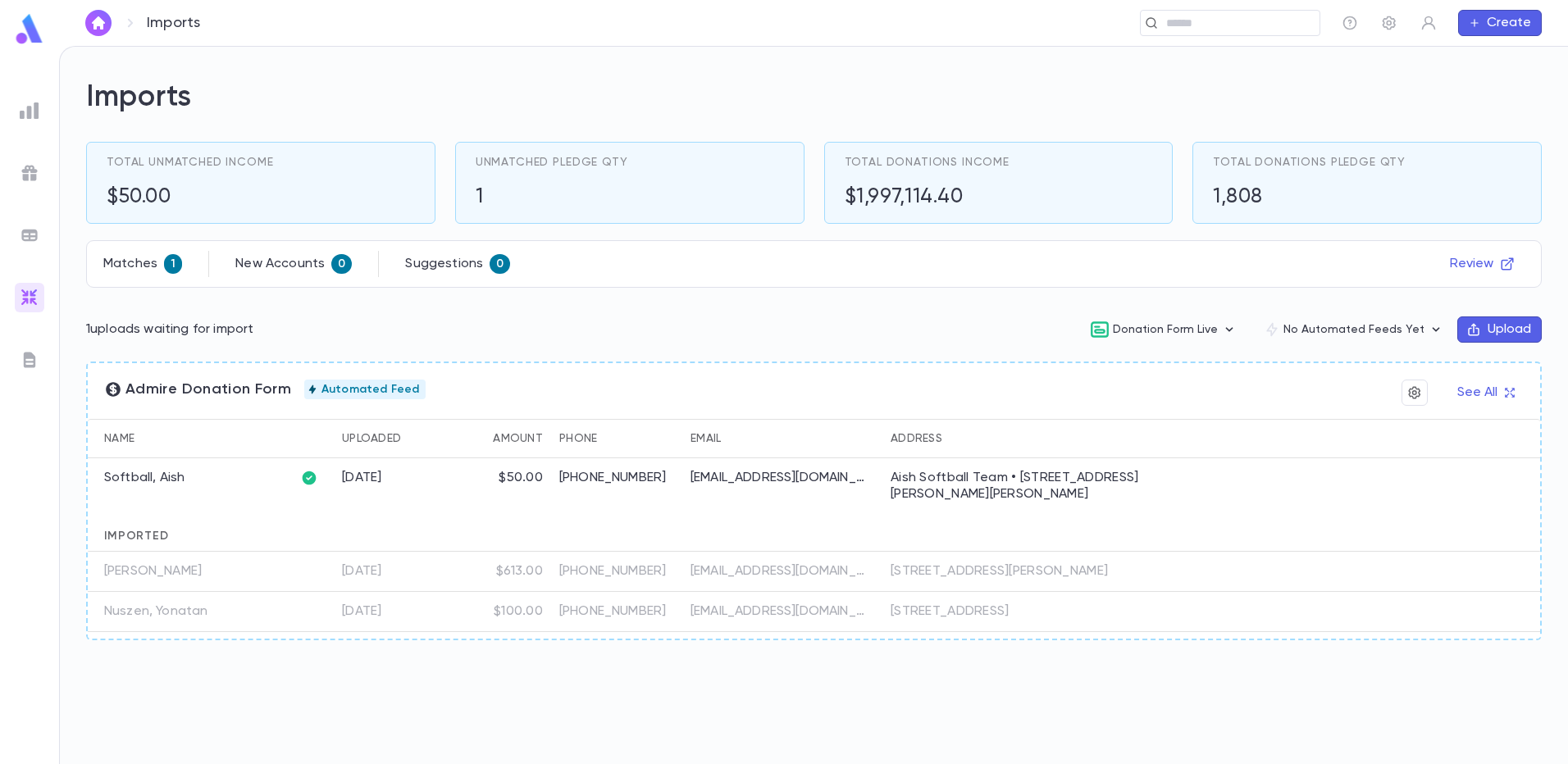
click at [241, 476] on div "Softball, Aish" at bounding box center [190, 487] width 205 height 57
drag, startPoint x: 172, startPoint y: 467, endPoint x: 770, endPoint y: 485, distance: 598.3
click at [770, 485] on p "[EMAIL_ADDRESS][DOMAIN_NAME]" at bounding box center [780, 478] width 181 height 16
click at [976, 476] on div "Aish Softball Team • [STREET_ADDRESS][PERSON_NAME][PERSON_NAME]" at bounding box center [1025, 487] width 270 height 33
click at [1412, 397] on icon "button" at bounding box center [1414, 392] width 13 height 13
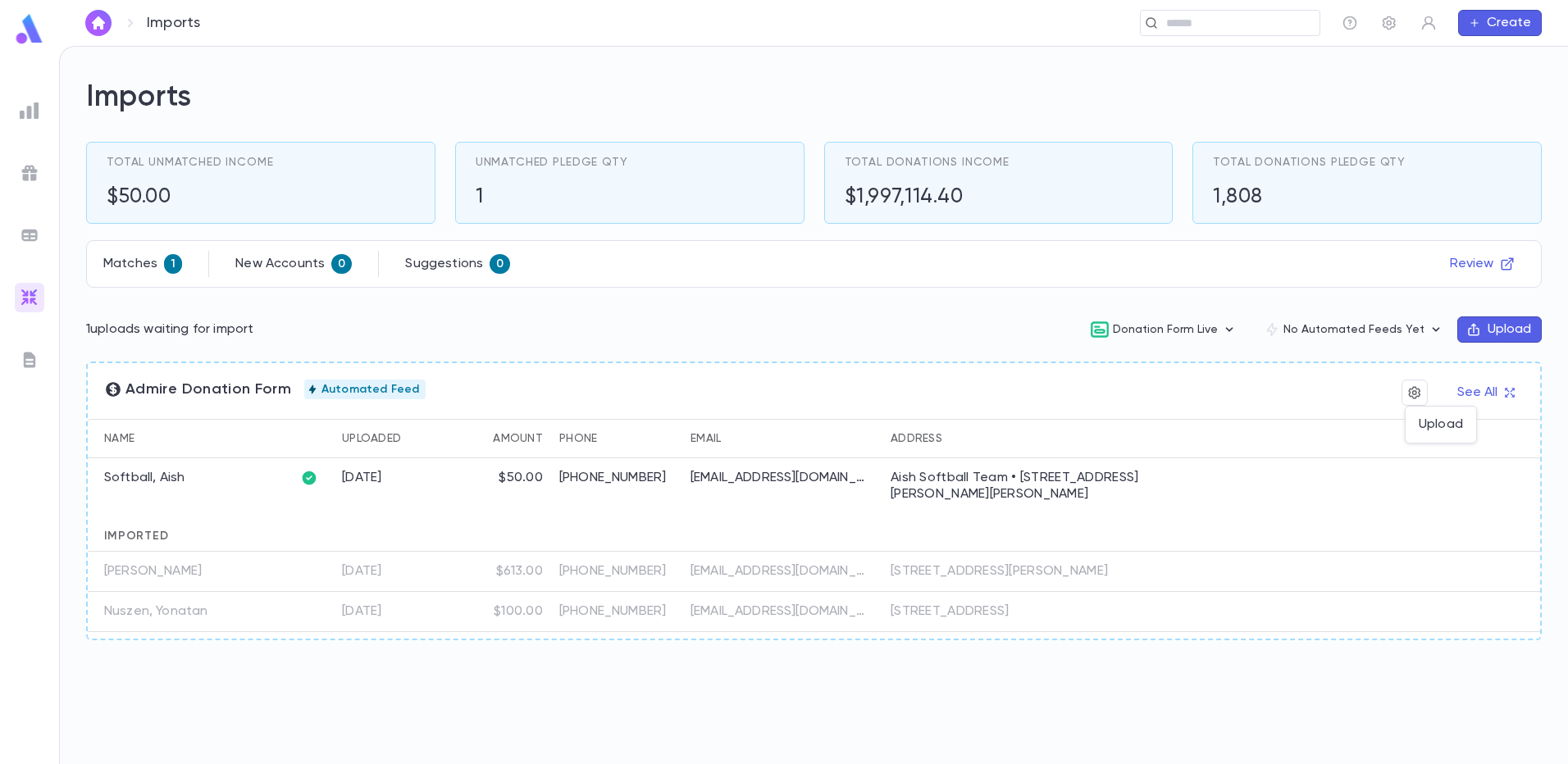
click at [1182, 445] on div at bounding box center [784, 382] width 1568 height 764
click at [144, 263] on p "Matches" at bounding box center [130, 264] width 54 height 16
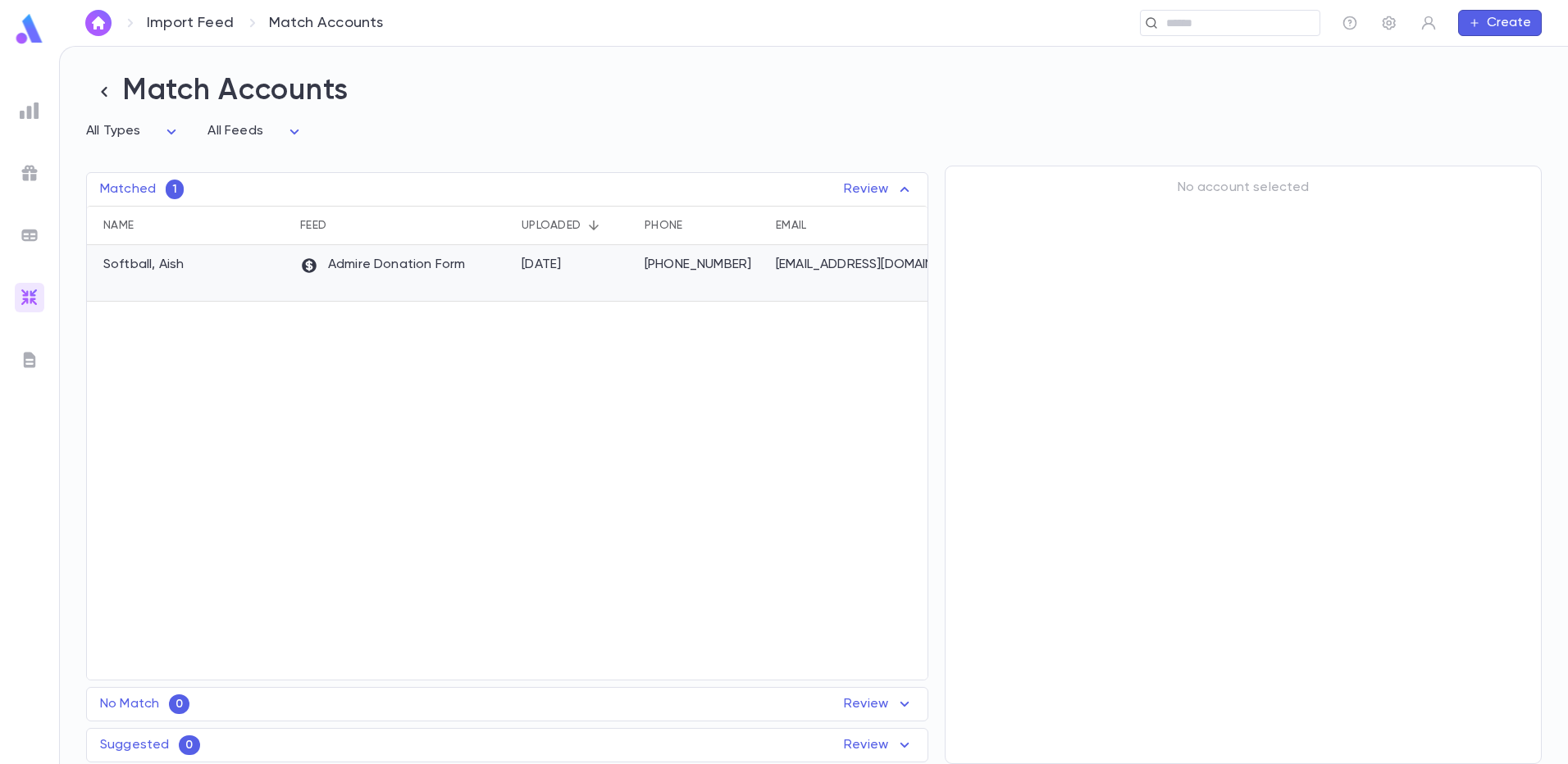
click at [517, 281] on div "[DATE]" at bounding box center [574, 273] width 123 height 57
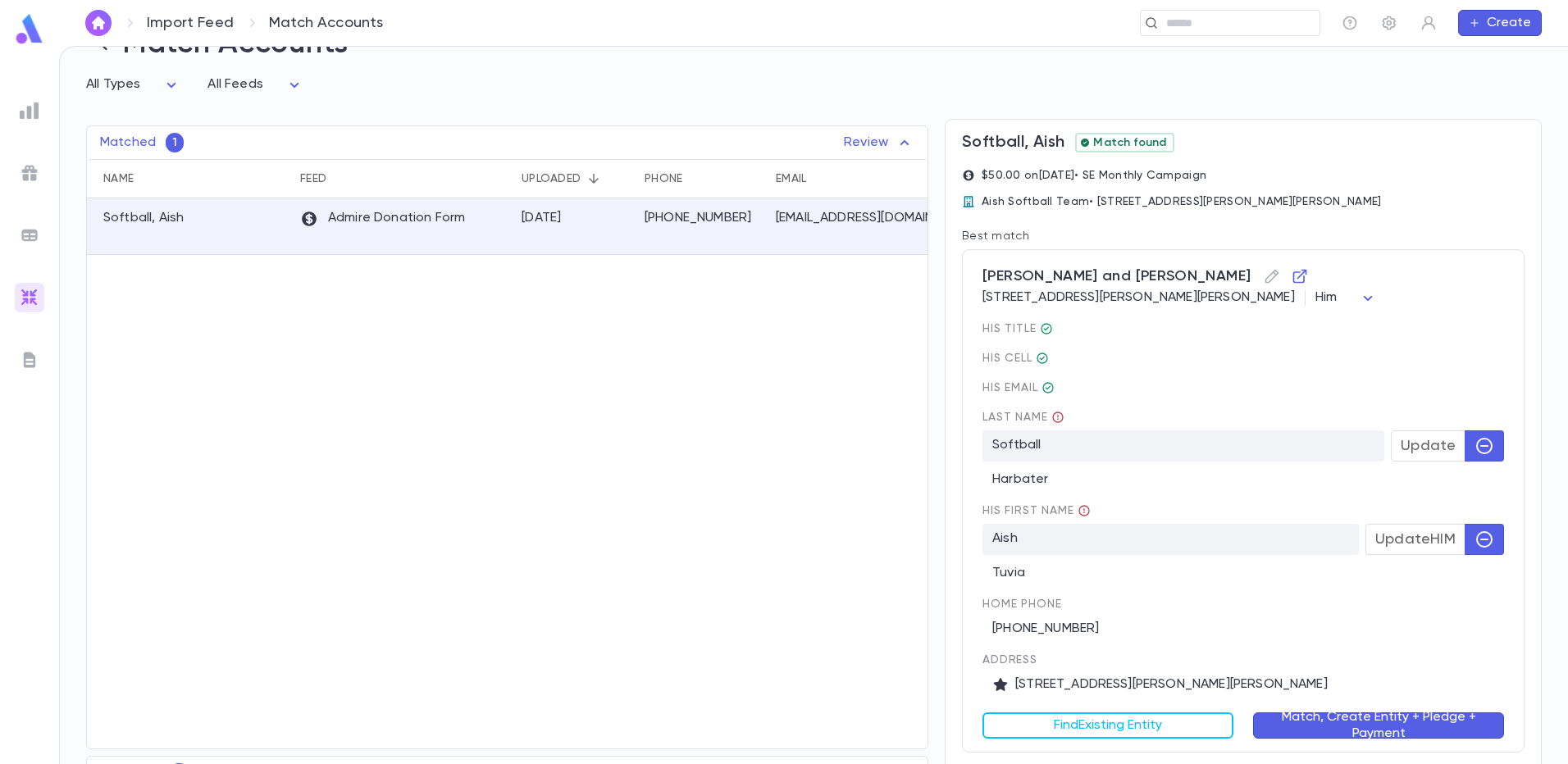
scroll to position [117, 0]
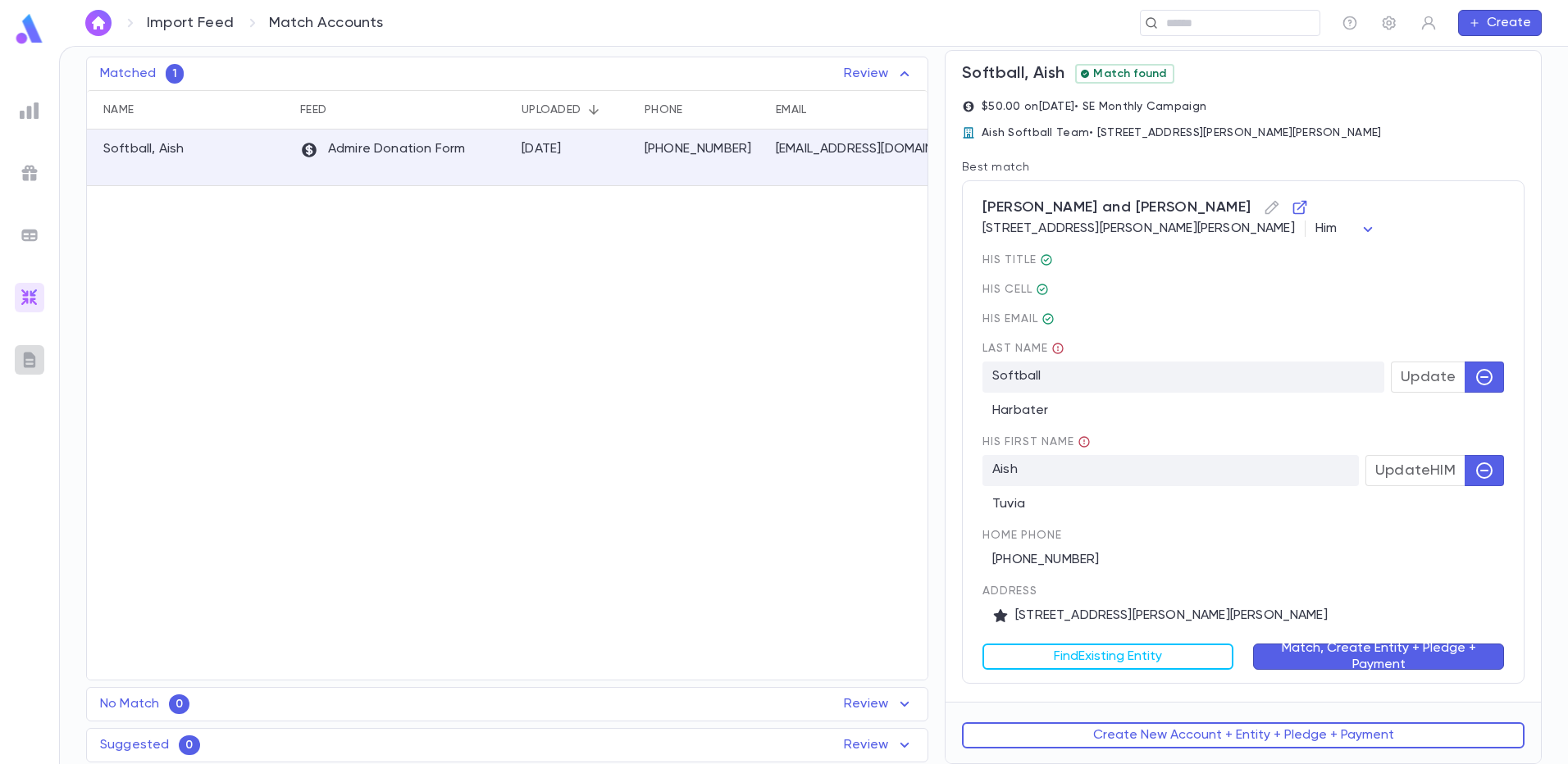
click at [23, 364] on img at bounding box center [29, 360] width 19 height 19
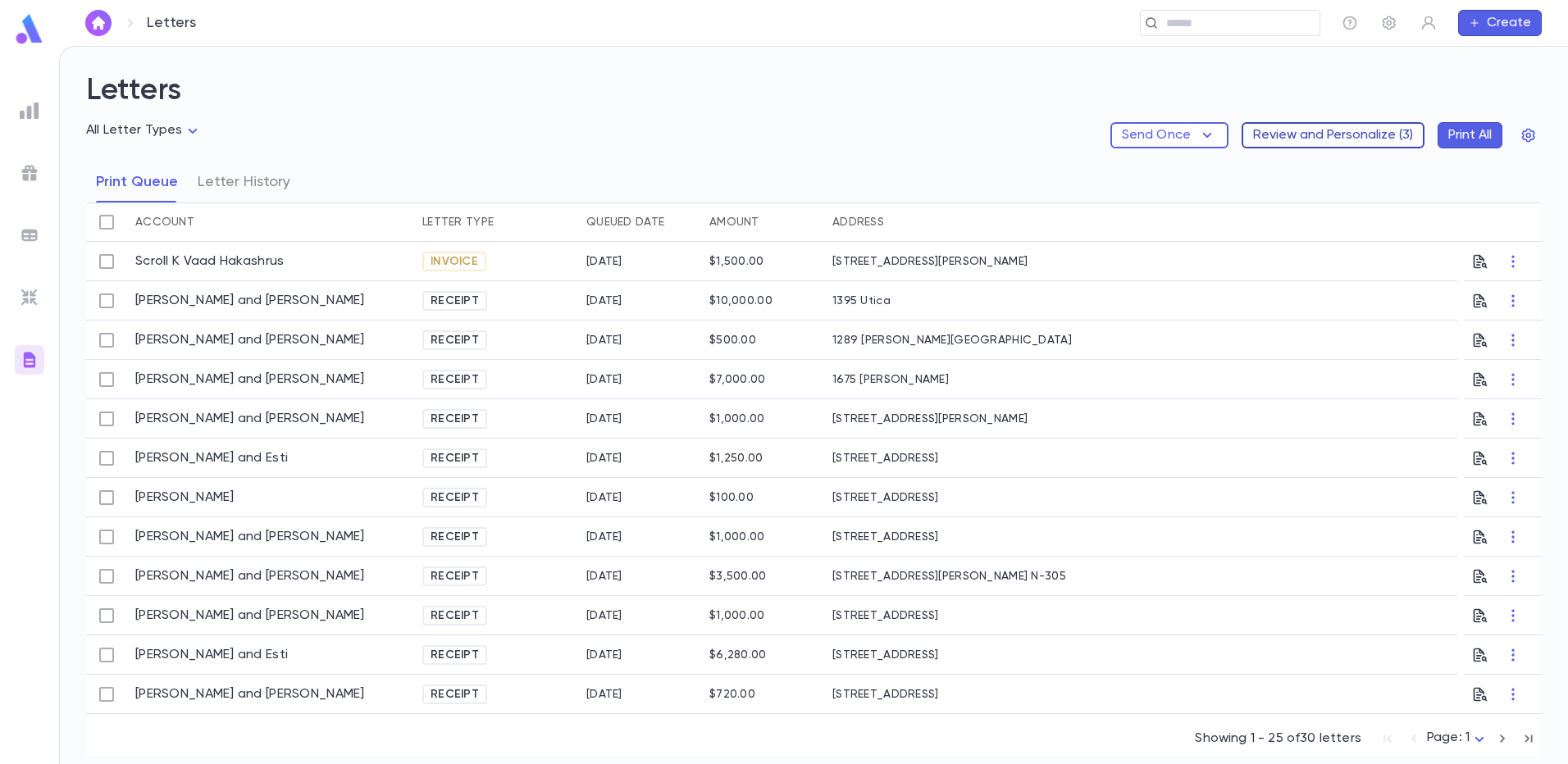
click at [1334, 138] on button "Review and Personalize ( 3 )" at bounding box center [1332, 135] width 182 height 26
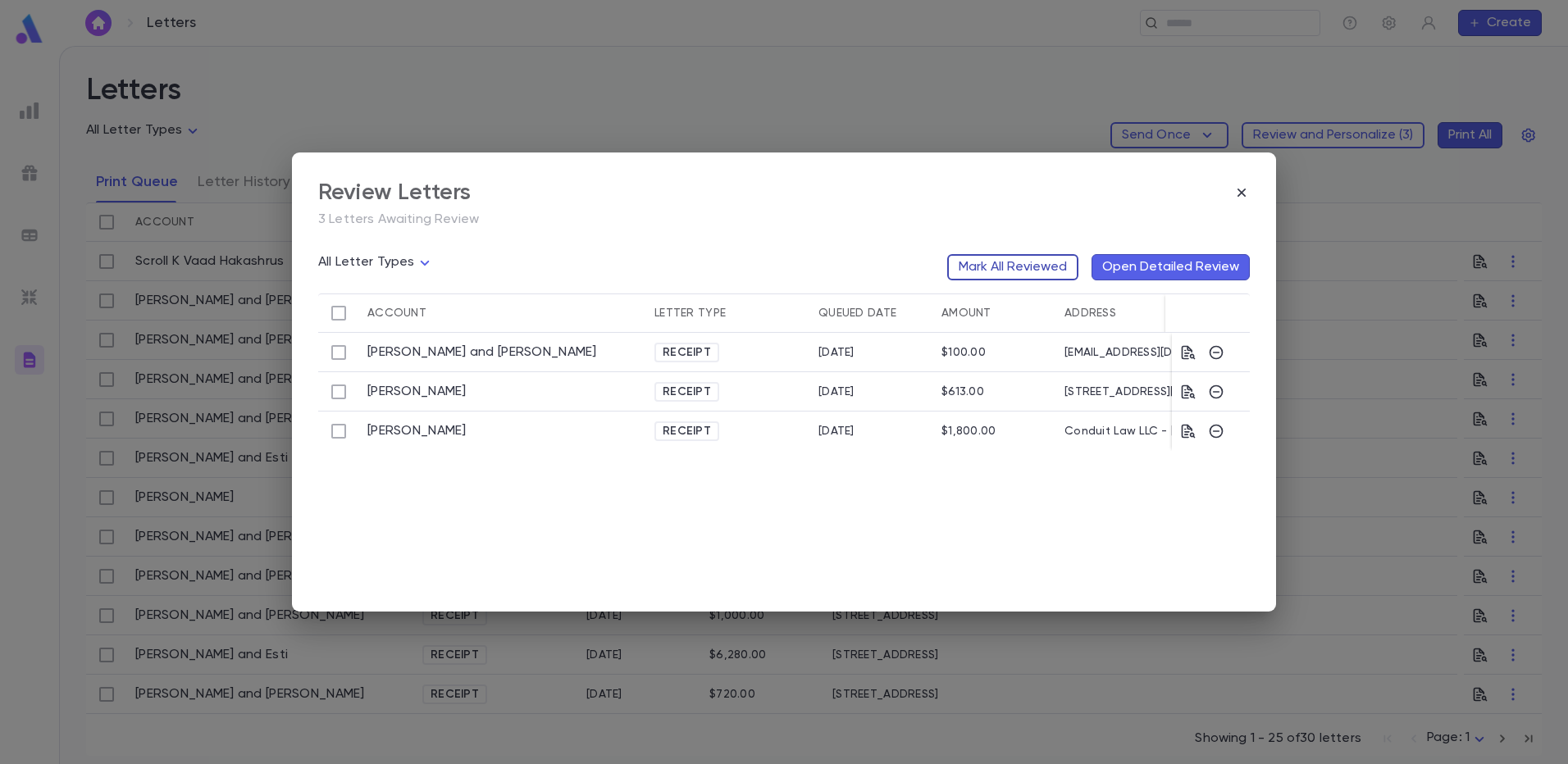
click at [1037, 272] on button "Mark All Reviewed" at bounding box center [1013, 267] width 131 height 26
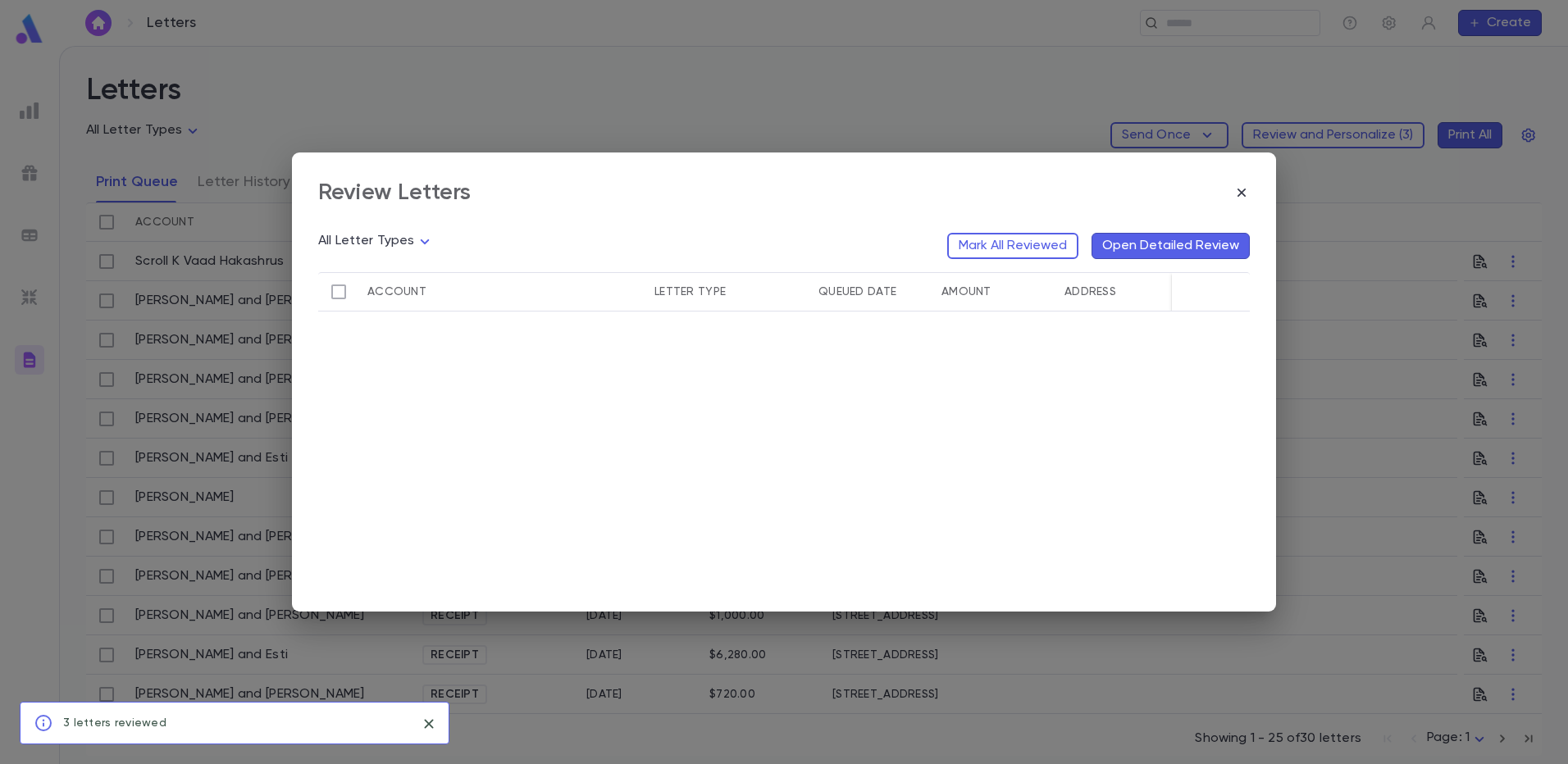
click at [14, 528] on div "Review Letters All Letter Types Mark All Reviewed Open Detailed Review Account …" at bounding box center [784, 382] width 1568 height 764
